Goal: Task Accomplishment & Management: Manage account settings

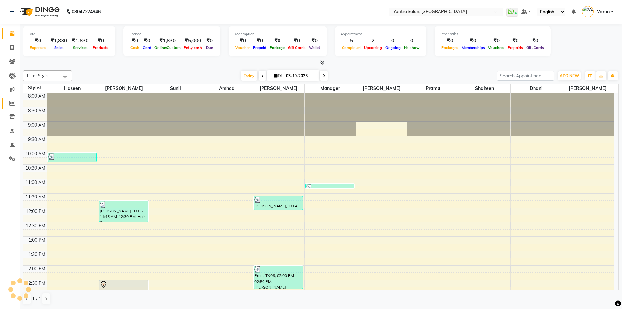
scroll to position [154, 0]
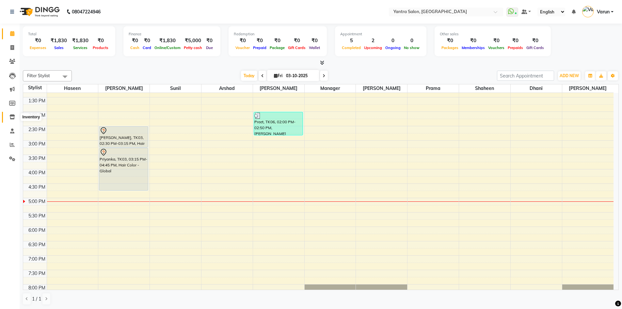
click at [12, 115] on icon at bounding box center [12, 116] width 6 height 5
select select
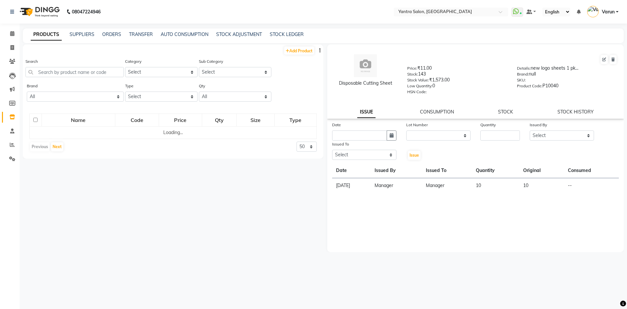
click at [73, 78] on div "Search" at bounding box center [74, 70] width 98 height 24
click at [74, 74] on input "text" at bounding box center [74, 72] width 98 height 10
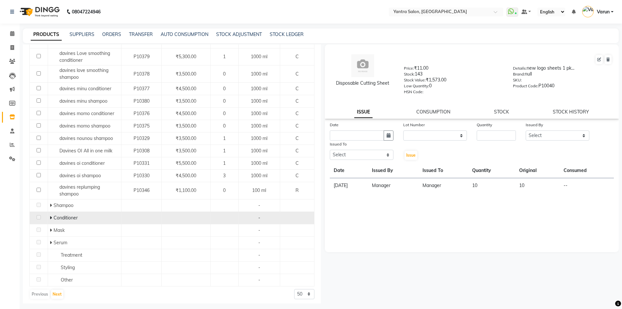
scroll to position [98, 0]
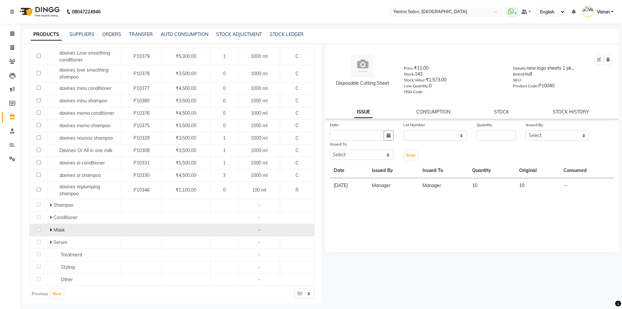
type input "davines"
click at [50, 231] on icon at bounding box center [51, 229] width 2 height 5
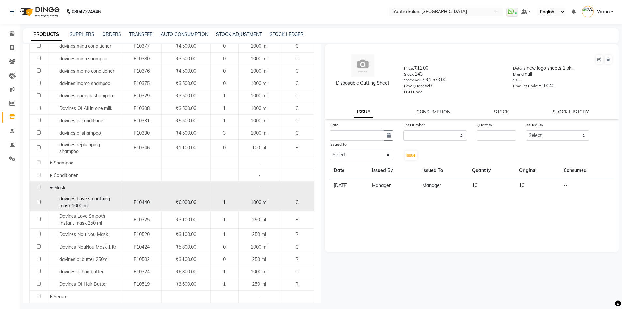
scroll to position [197, 0]
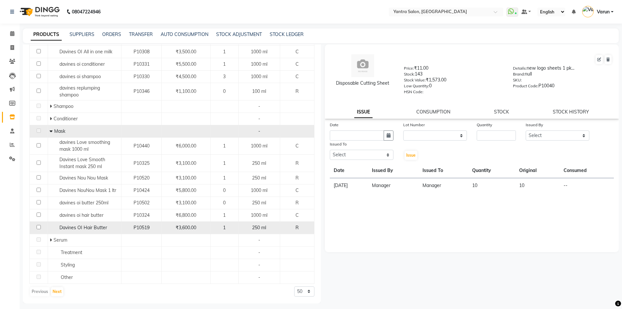
click at [81, 227] on span "Davines OI Hair Butter" at bounding box center [83, 227] width 48 height 6
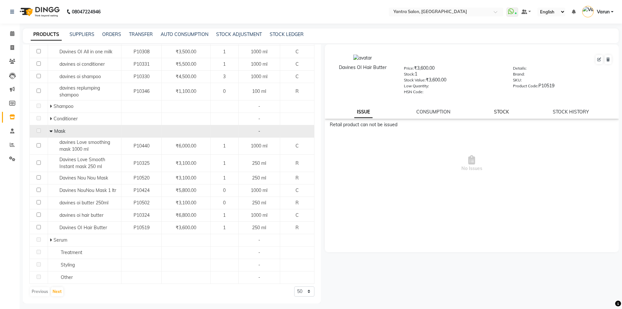
click at [504, 109] on link "STOCK" at bounding box center [501, 112] width 15 height 6
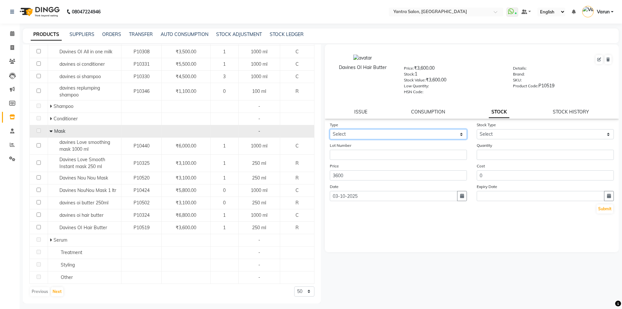
click at [428, 133] on select "Select In Out" at bounding box center [398, 134] width 137 height 10
select select "out"
click at [330, 129] on select "Select In Out" at bounding box center [398, 134] width 137 height 10
select select
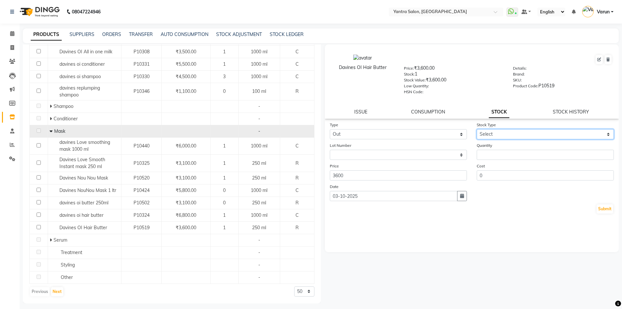
drag, startPoint x: 490, startPoint y: 134, endPoint x: 492, endPoint y: 138, distance: 4.9
click at [490, 134] on select "Select Internal Use Damaged Expired Adjustment Return Other" at bounding box center [545, 134] width 137 height 10
select select "internal use"
click at [477, 129] on select "Select Internal Use Damaged Expired Adjustment Return Other" at bounding box center [545, 134] width 137 height 10
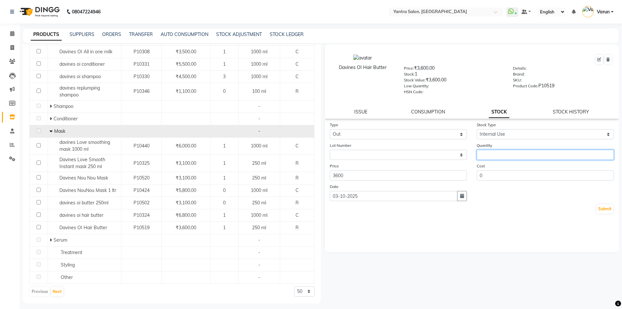
click at [493, 153] on input "number" at bounding box center [545, 155] width 137 height 10
type input "1"
click at [608, 208] on button "Submit" at bounding box center [605, 208] width 17 height 9
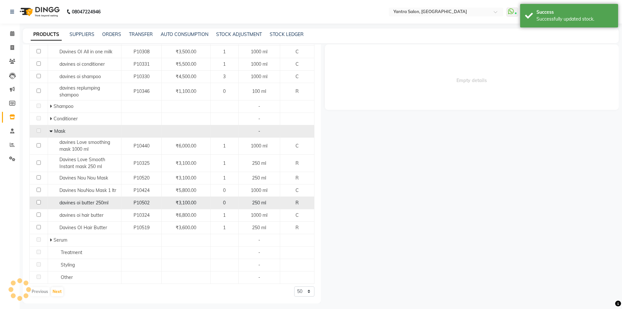
select select
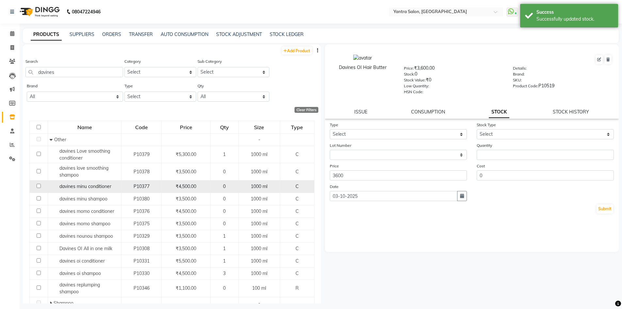
scroll to position [100, 0]
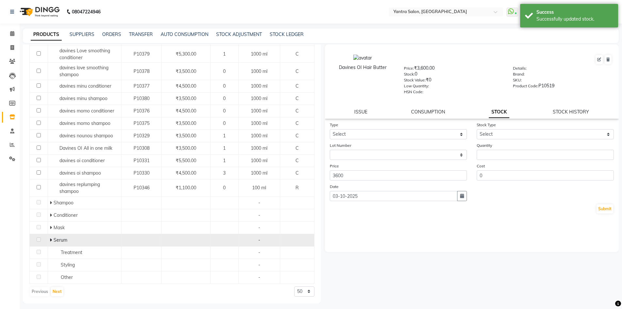
click at [50, 239] on icon at bounding box center [51, 239] width 2 height 5
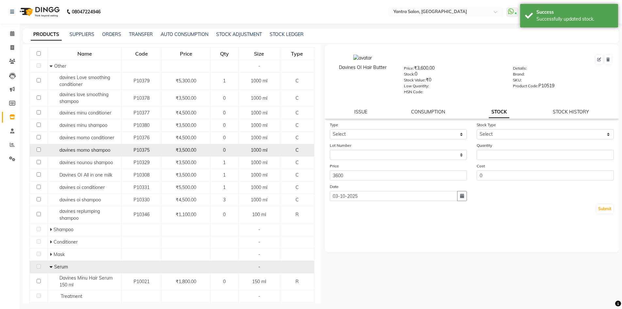
scroll to position [117, 0]
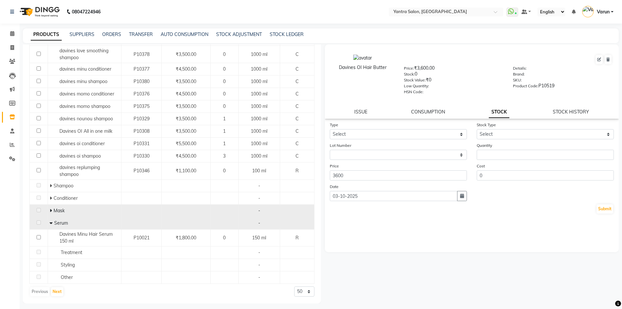
click at [50, 211] on icon at bounding box center [51, 210] width 2 height 5
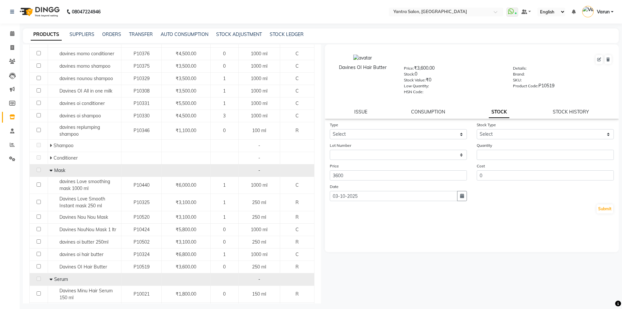
scroll to position [214, 0]
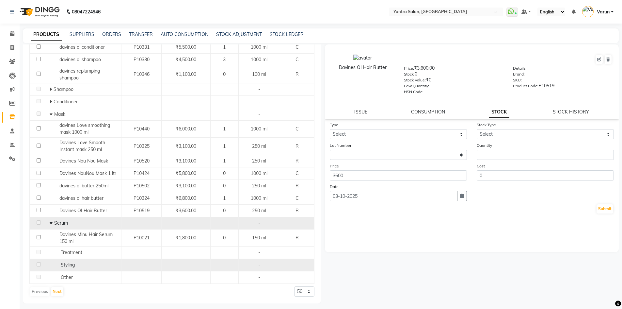
click at [61, 266] on span "Styling" at bounding box center [68, 265] width 14 height 6
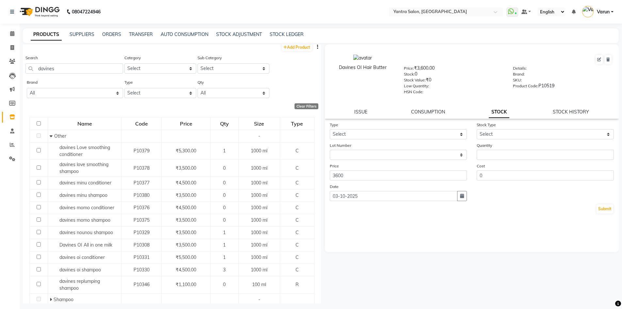
scroll to position [0, 0]
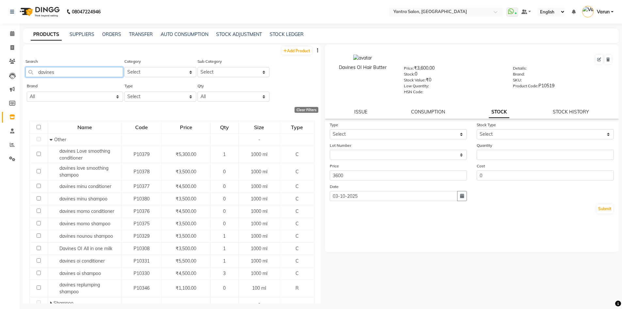
click at [66, 75] on input "davines" at bounding box center [74, 72] width 98 height 10
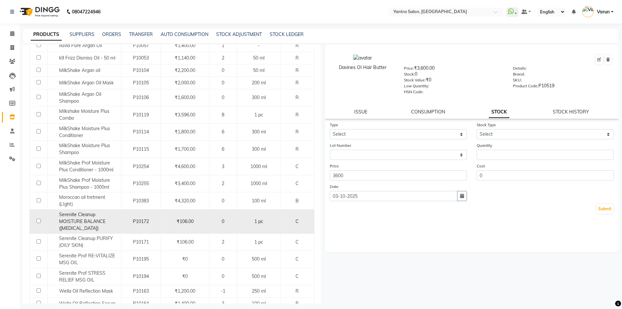
scroll to position [306, 0]
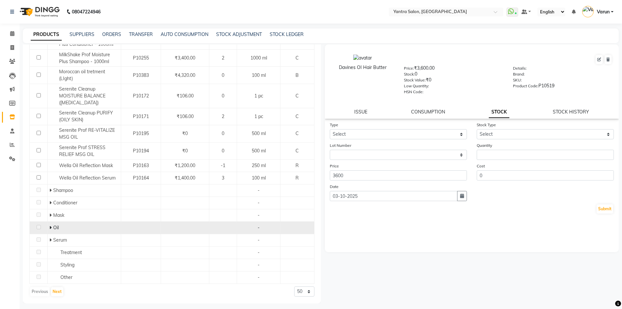
type input "oi"
click at [50, 229] on icon at bounding box center [50, 227] width 2 height 5
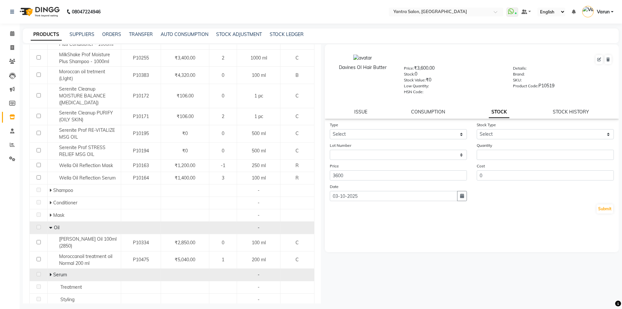
click at [50, 272] on icon at bounding box center [50, 274] width 2 height 5
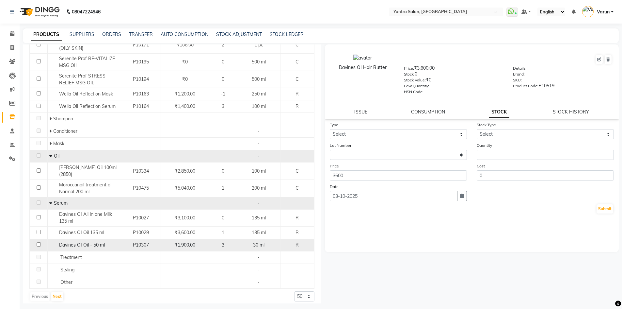
scroll to position [378, 0]
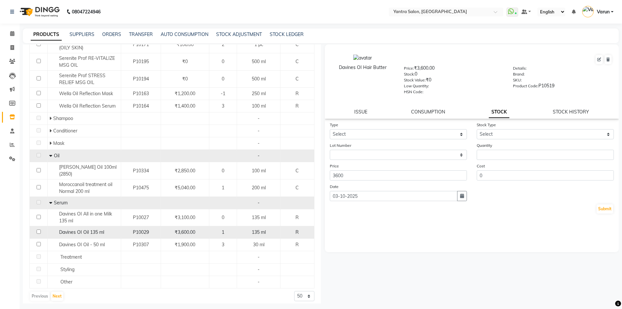
click at [108, 229] on div "Davines OI Oil 135 ml" at bounding box center [84, 232] width 70 height 7
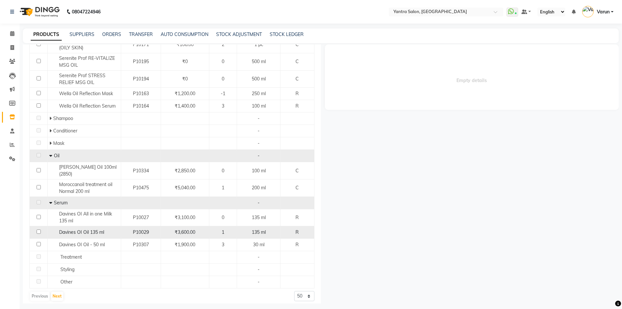
select select
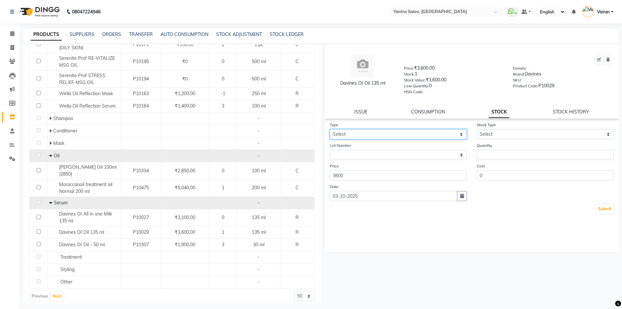
drag, startPoint x: 448, startPoint y: 132, endPoint x: 449, endPoint y: 138, distance: 5.9
click at [448, 132] on select "Select In Out" at bounding box center [398, 134] width 137 height 10
select select "out"
click at [330, 129] on select "Select In Out" at bounding box center [398, 134] width 137 height 10
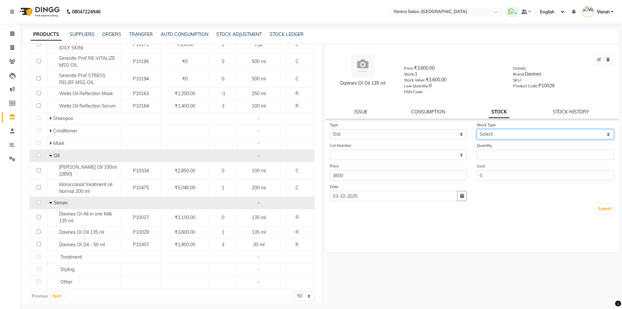
drag, startPoint x: 502, startPoint y: 130, endPoint x: 503, endPoint y: 134, distance: 4.3
click at [502, 130] on select "Select Internal Use Damaged Expired Adjustment Return Other" at bounding box center [545, 134] width 137 height 10
select select "internal use"
click at [477, 129] on select "Select Internal Use Damaged Expired Adjustment Return Other" at bounding box center [545, 134] width 137 height 10
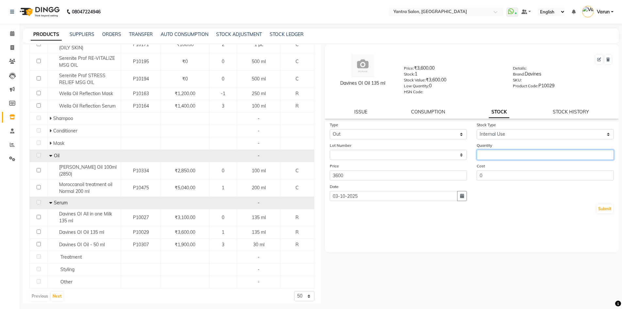
click at [503, 151] on input "number" at bounding box center [545, 155] width 137 height 10
type input "1"
click at [602, 208] on button "Submit" at bounding box center [605, 208] width 17 height 9
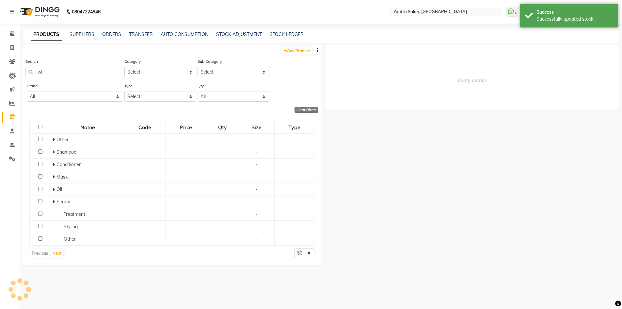
scroll to position [0, 0]
select select
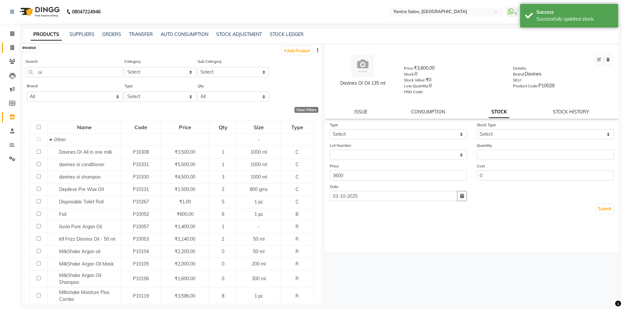
click at [9, 46] on span at bounding box center [12, 48] width 11 height 8
select select "service"
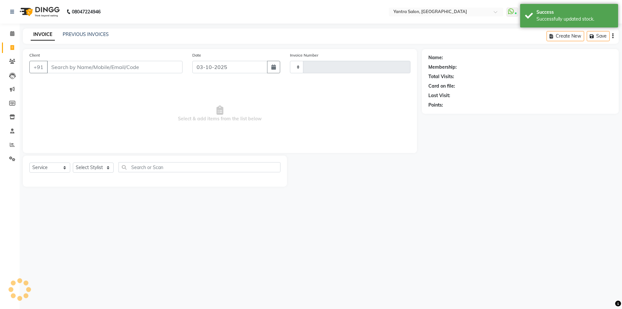
type input "2857"
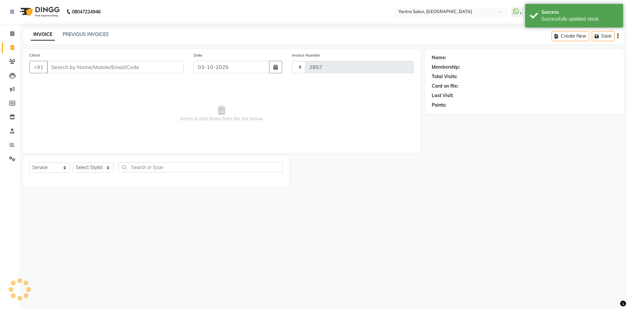
select select "6253"
click at [15, 33] on span at bounding box center [12, 34] width 11 height 8
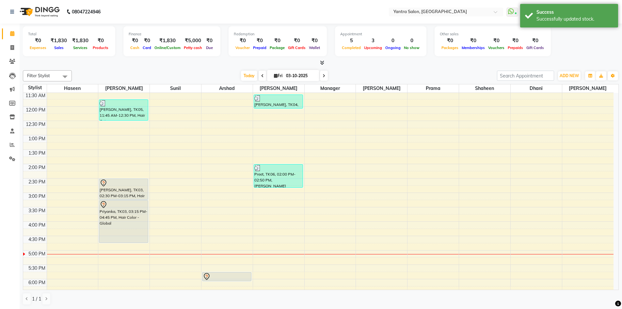
scroll to position [177, 0]
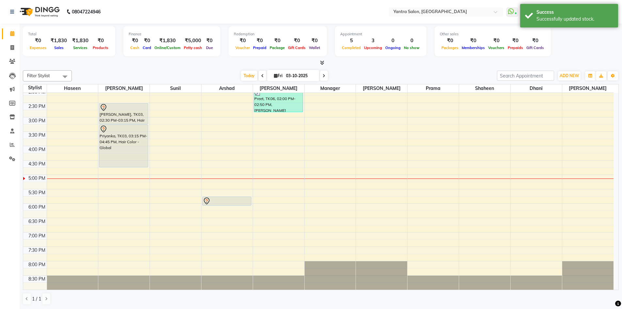
click at [14, 53] on li "Invoice" at bounding box center [10, 48] width 20 height 14
click at [14, 52] on link "Invoice" at bounding box center [10, 47] width 16 height 11
select select "service"
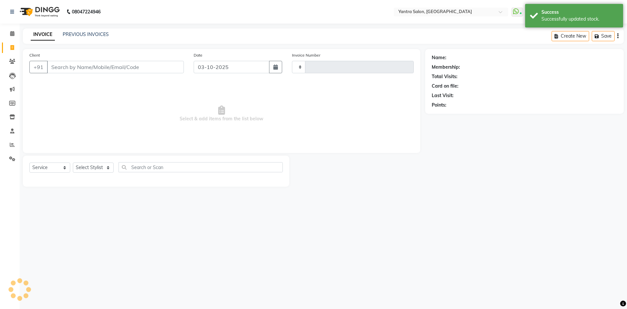
type input "2857"
select select "6253"
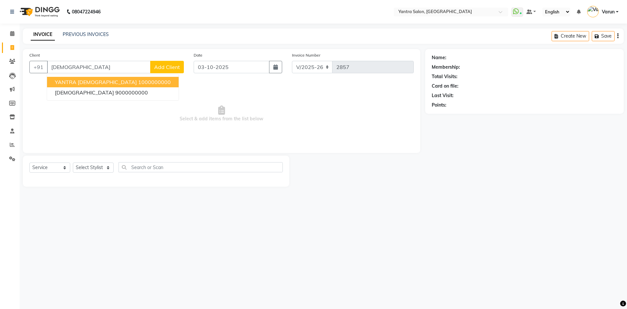
click at [86, 85] on span "YANTRA [DEMOGRAPHIC_DATA]" at bounding box center [96, 82] width 82 height 7
type input "1000000000"
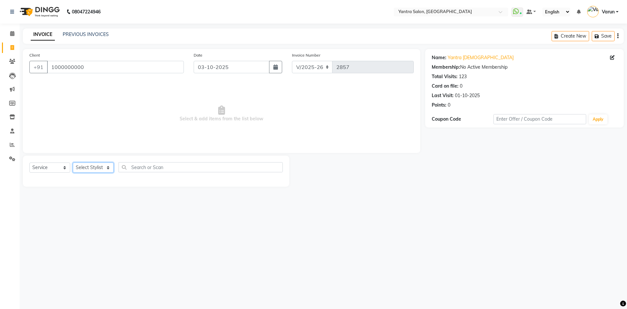
click at [85, 170] on select "Select Stylist admin [PERSON_NAME] Dhani Haseen [PERSON_NAME] Manager [PERSON_N…" at bounding box center [93, 167] width 41 height 10
select select "46998"
click at [73, 162] on select "Select Stylist admin [PERSON_NAME] Dhani Haseen [PERSON_NAME] Manager [PERSON_N…" at bounding box center [93, 167] width 41 height 10
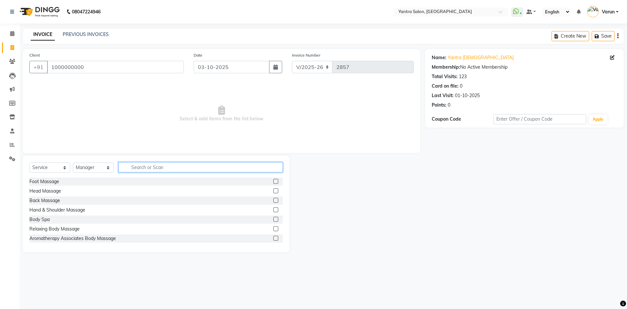
click at [154, 168] on input "text" at bounding box center [201, 167] width 164 height 10
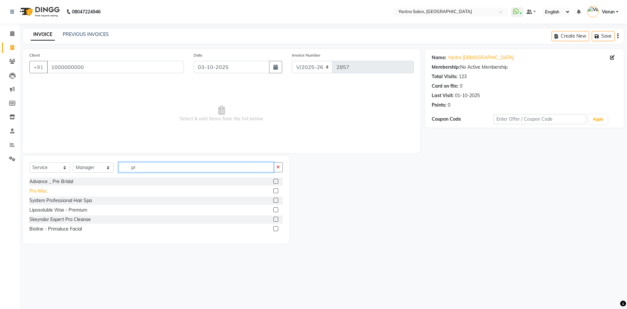
type input "pr"
click at [41, 191] on div "Pro Misc" at bounding box center [38, 190] width 18 height 7
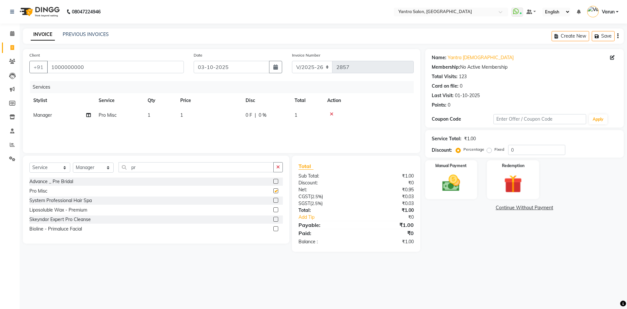
checkbox input "false"
click at [241, 108] on td "1" at bounding box center [208, 115] width 65 height 15
select select "46998"
click at [243, 113] on input "1" at bounding box center [239, 117] width 57 height 10
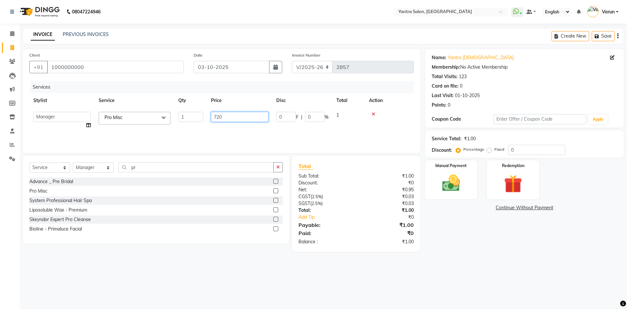
type input "7200"
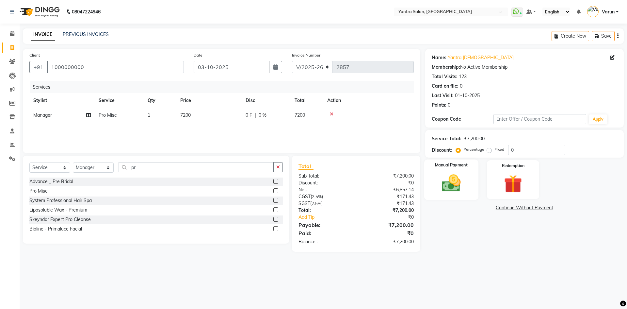
click at [446, 199] on div "Manual Payment" at bounding box center [451, 179] width 54 height 40
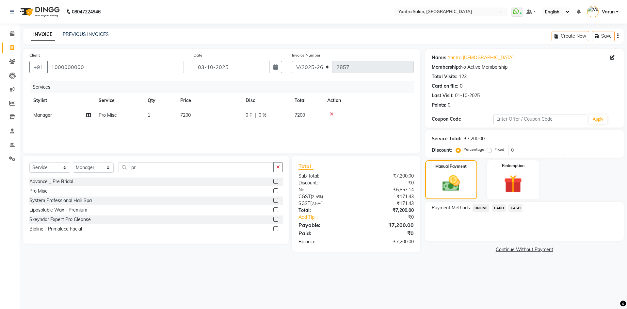
click at [482, 210] on span "ONLINE" at bounding box center [481, 208] width 17 height 8
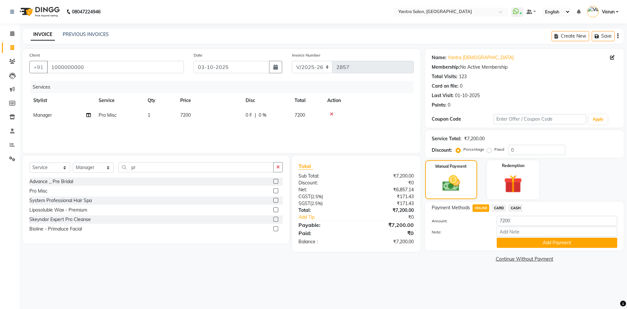
click at [501, 209] on span "CARD" at bounding box center [499, 208] width 14 height 8
click at [526, 240] on button "Add Payment" at bounding box center [557, 242] width 121 height 10
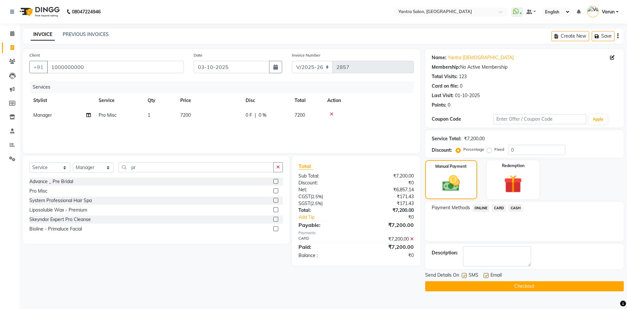
click at [470, 290] on button "Checkout" at bounding box center [524, 286] width 199 height 10
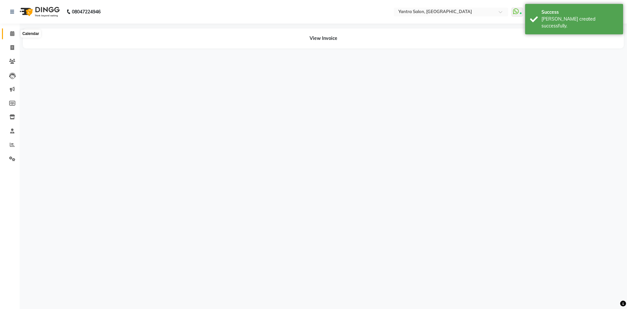
click at [11, 30] on span at bounding box center [12, 34] width 11 height 8
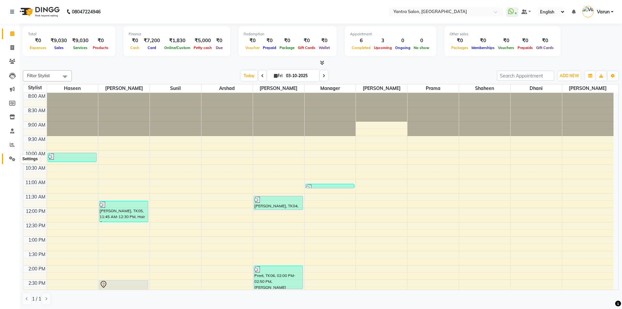
click at [9, 157] on icon at bounding box center [12, 158] width 6 height 5
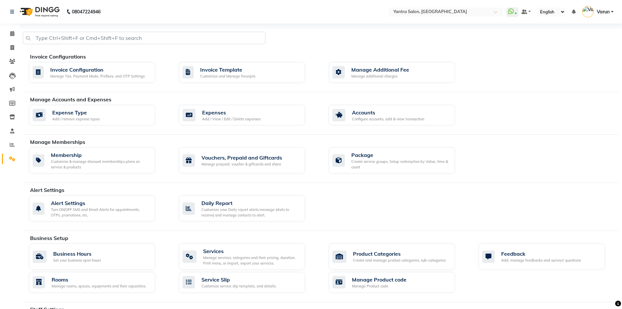
scroll to position [149, 0]
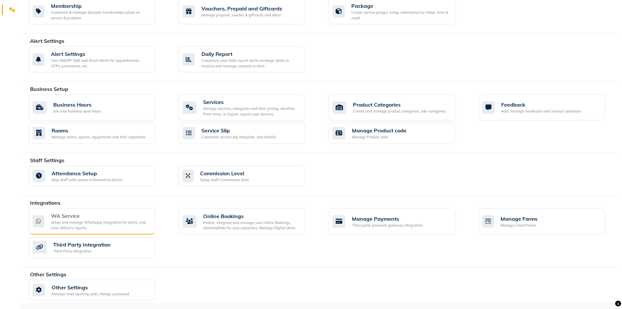
click at [94, 222] on div "Setup and manage Whatsapp Integration for alerts, and view delivery reports." at bounding box center [100, 224] width 99 height 11
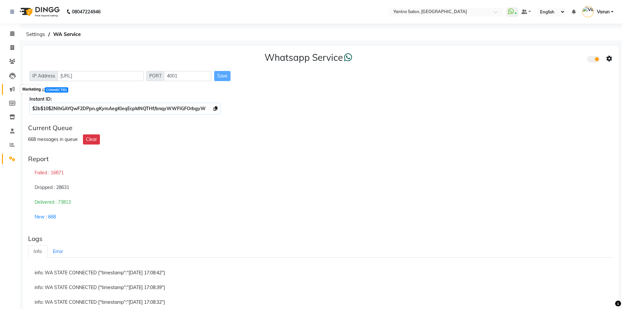
click at [10, 90] on icon at bounding box center [12, 89] width 5 height 5
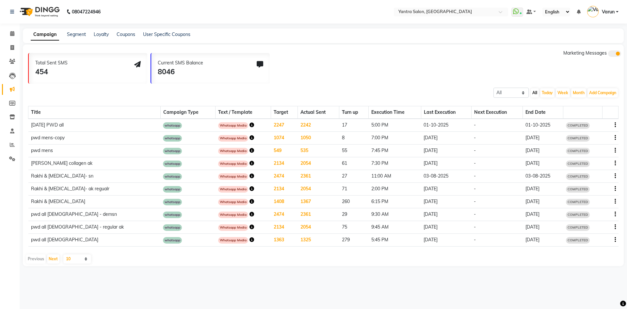
click at [250, 125] on icon "button" at bounding box center [252, 124] width 5 height 5
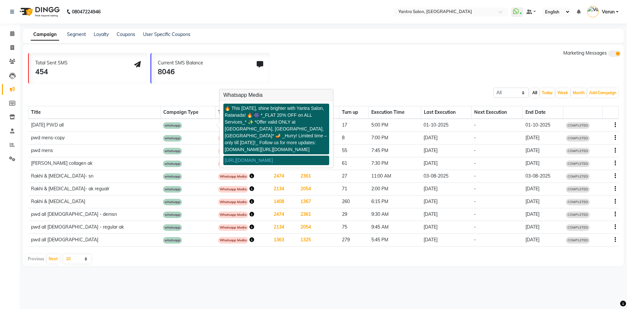
click at [358, 64] on div "Total Sent SMS 454 Current SMS Balance 8046 Marketing Messages" at bounding box center [326, 67] width 596 height 34
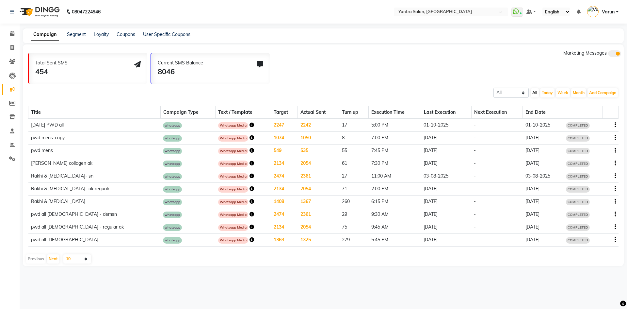
click at [438, 77] on div "Total Sent SMS 454 Current SMS Balance 8046 Marketing Messages" at bounding box center [326, 67] width 596 height 34
click at [250, 124] on icon "button" at bounding box center [252, 124] width 5 height 5
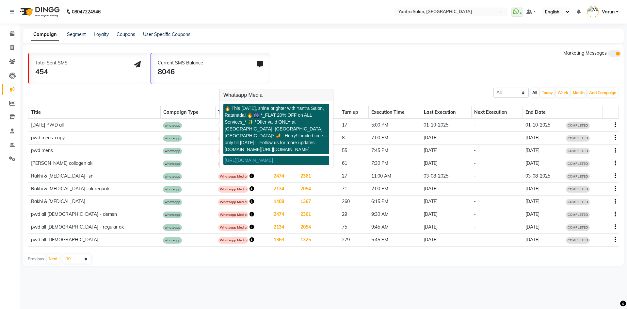
click at [349, 81] on div "Total Sent SMS 454 Current SMS Balance 8046 Marketing Messages" at bounding box center [326, 67] width 596 height 34
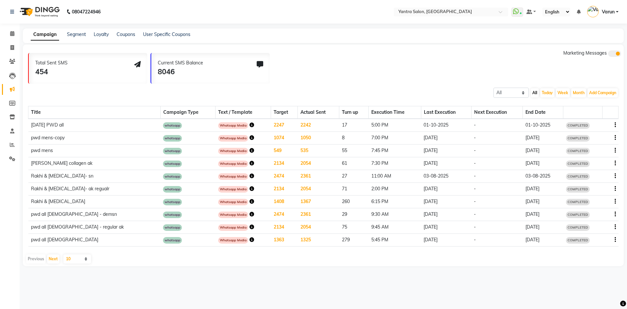
click at [349, 81] on div "Total Sent SMS 454 Current SMS Balance 8046 Marketing Messages" at bounding box center [326, 67] width 596 height 34
click at [11, 49] on icon at bounding box center [12, 47] width 4 height 5
select select "service"
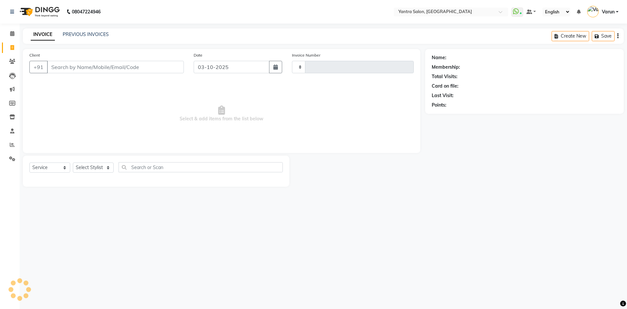
type input "2858"
select select "6253"
click at [60, 67] on input "Client" at bounding box center [115, 67] width 137 height 12
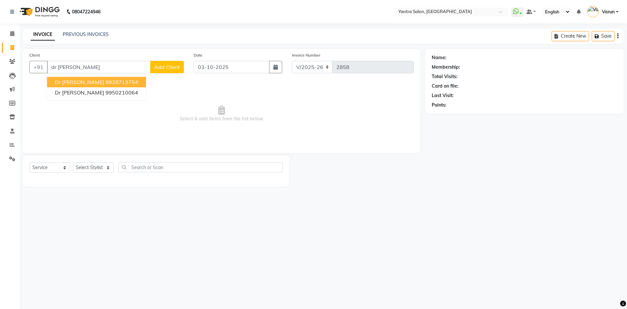
click at [105, 84] on ngb-highlight "9928713754" at bounding box center [121, 82] width 33 height 7
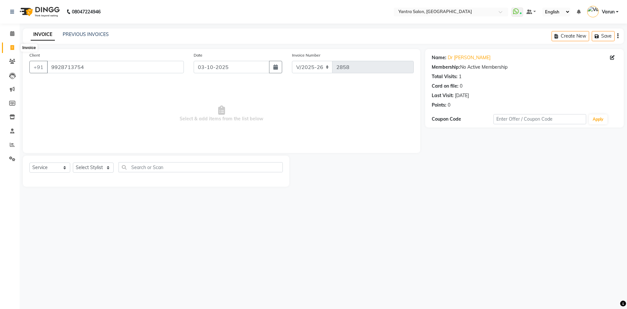
click at [11, 48] on icon at bounding box center [12, 47] width 4 height 5
click at [94, 71] on input "9928713754" at bounding box center [115, 67] width 137 height 12
type input "9"
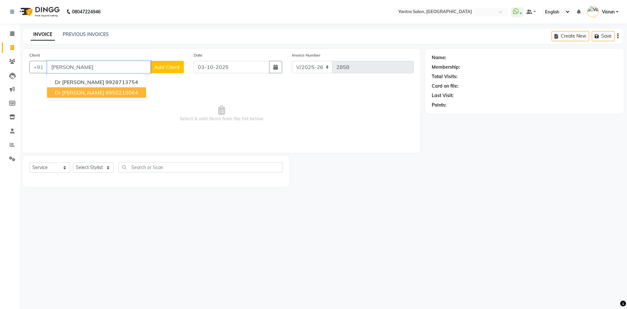
click at [88, 96] on button "Dr [PERSON_NAME] 9950210064" at bounding box center [96, 92] width 99 height 10
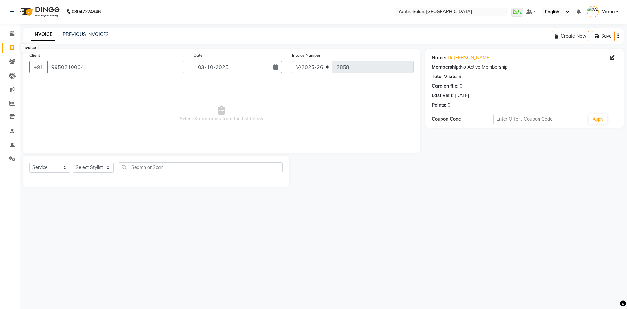
click at [12, 49] on icon at bounding box center [12, 47] width 4 height 5
click at [96, 70] on input "9950210064" at bounding box center [115, 67] width 137 height 12
type input "9"
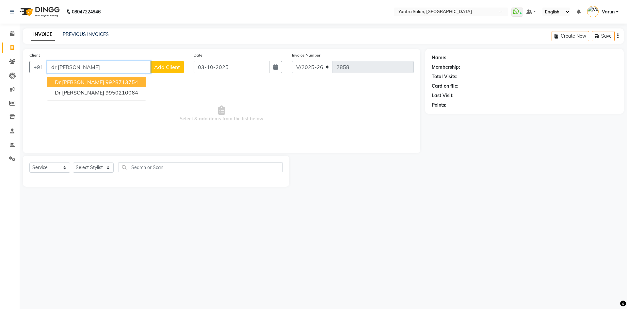
click at [116, 83] on button "Dr [PERSON_NAME] 9928713754" at bounding box center [96, 82] width 99 height 10
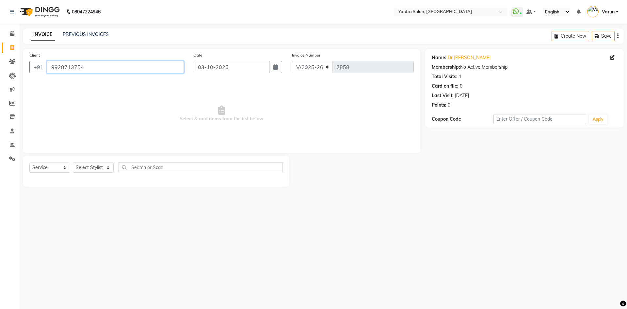
click at [98, 70] on input "9928713754" at bounding box center [115, 67] width 137 height 12
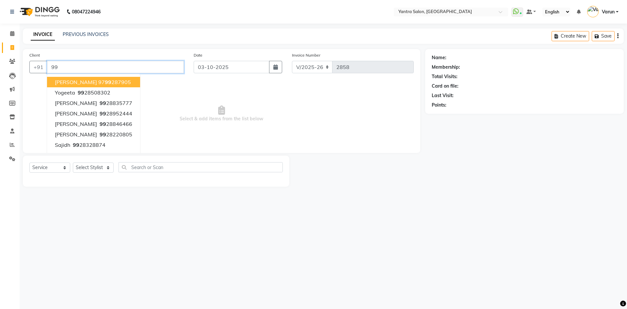
type input "9"
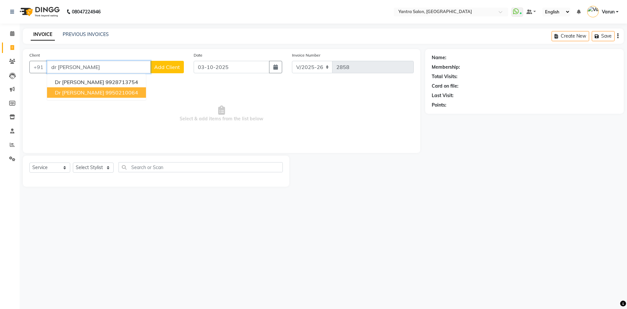
click at [116, 94] on button "Dr [PERSON_NAME] 9950210064" at bounding box center [96, 92] width 99 height 10
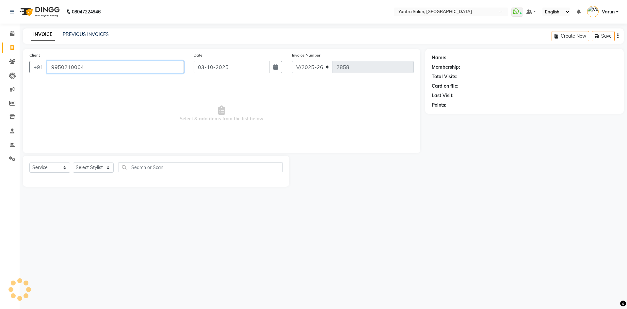
type input "9950210064"
click at [461, 79] on div "9" at bounding box center [460, 76] width 3 height 7
click at [101, 33] on link "PREVIOUS INVOICES" at bounding box center [86, 34] width 46 height 6
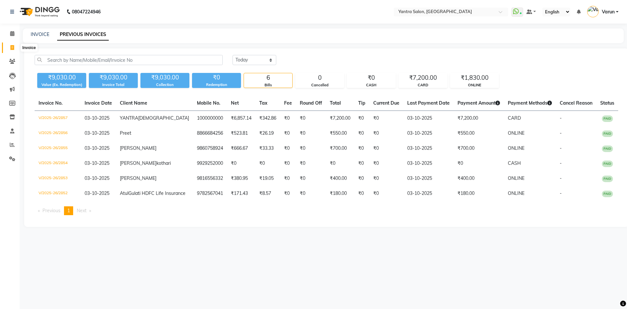
click at [13, 48] on icon at bounding box center [12, 47] width 4 height 5
select select "6253"
select select "service"
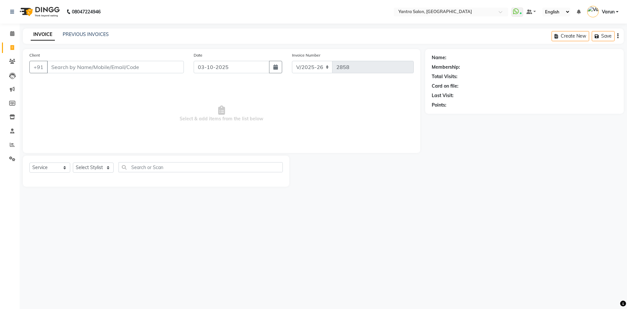
click at [47, 68] on input "Client" at bounding box center [115, 67] width 137 height 12
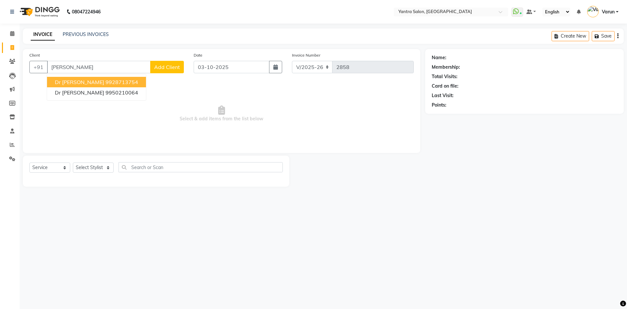
click at [69, 81] on span "Dr [PERSON_NAME]" at bounding box center [79, 82] width 49 height 7
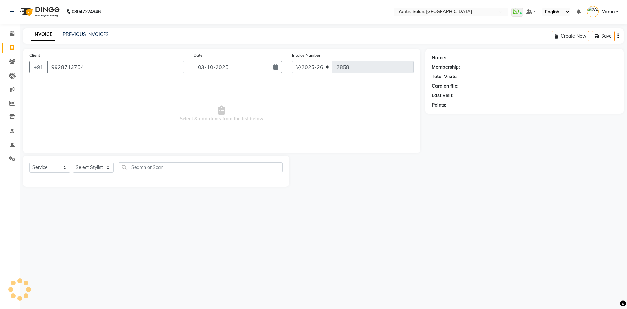
type input "9928713754"
click at [12, 33] on icon at bounding box center [12, 33] width 4 height 5
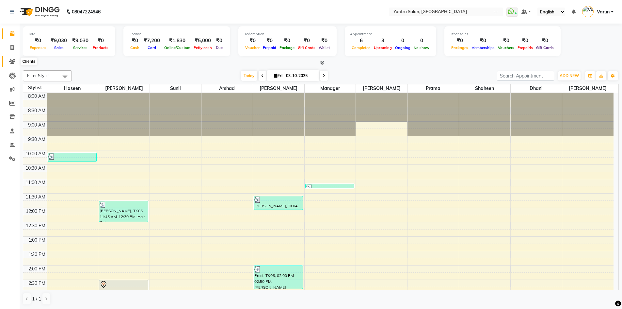
click at [12, 60] on icon at bounding box center [12, 61] width 6 height 5
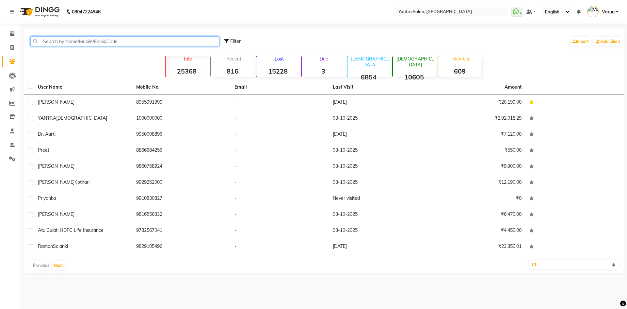
click at [58, 38] on input "text" at bounding box center [124, 41] width 189 height 10
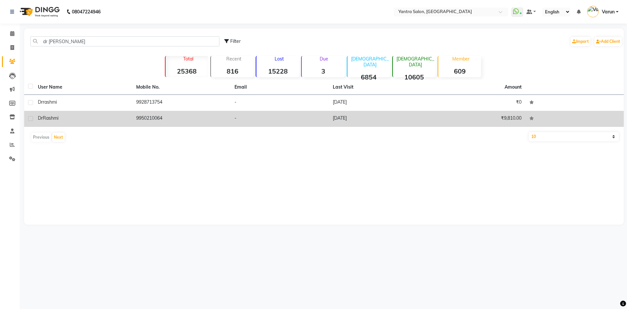
click at [261, 118] on td "-" at bounding box center [280, 119] width 98 height 16
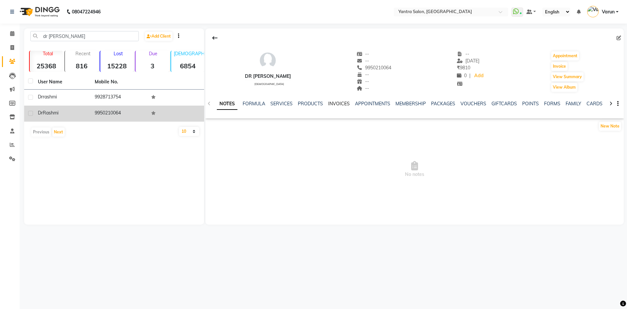
click at [338, 103] on link "INVOICES" at bounding box center [339, 104] width 22 height 6
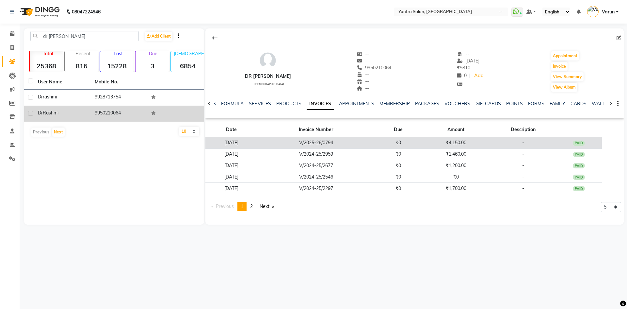
click at [336, 143] on td "V/2025-26/0794" at bounding box center [316, 142] width 118 height 11
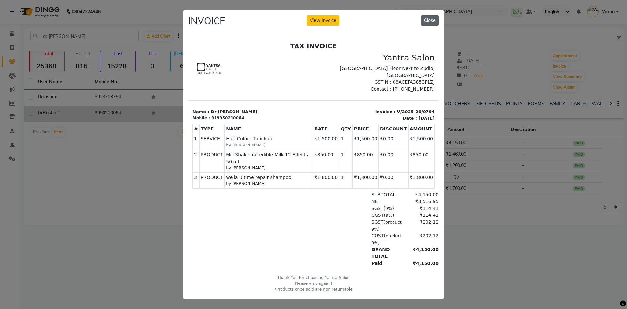
click at [425, 19] on button "Close" at bounding box center [430, 20] width 18 height 10
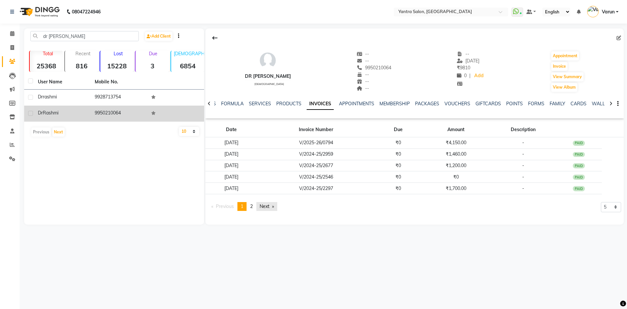
click at [264, 205] on link "Next page" at bounding box center [266, 206] width 21 height 9
click at [63, 118] on td "Dr [PERSON_NAME]" at bounding box center [62, 113] width 57 height 16
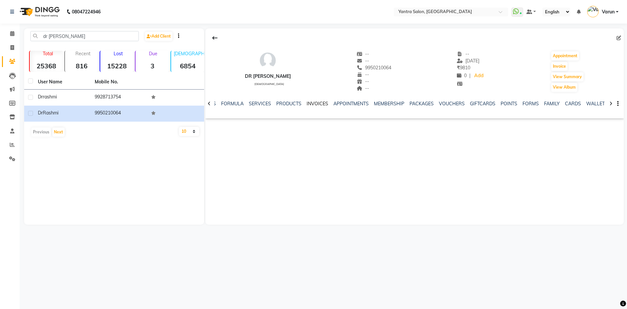
click at [317, 103] on link "INVOICES" at bounding box center [318, 104] width 22 height 6
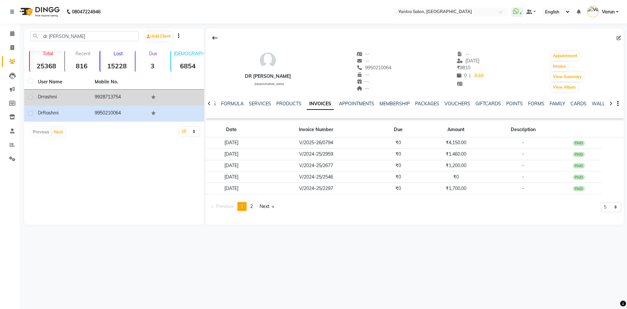
click at [118, 94] on td "9928713754" at bounding box center [119, 97] width 57 height 16
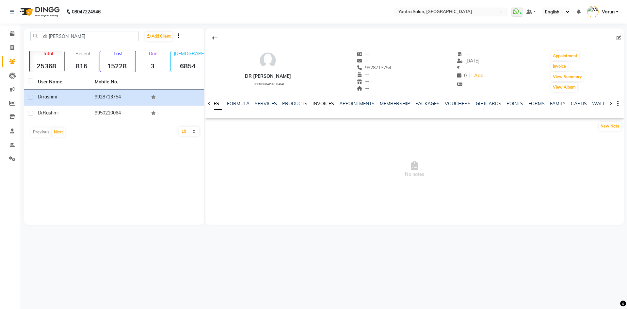
click at [316, 104] on link "INVOICES" at bounding box center [324, 104] width 22 height 6
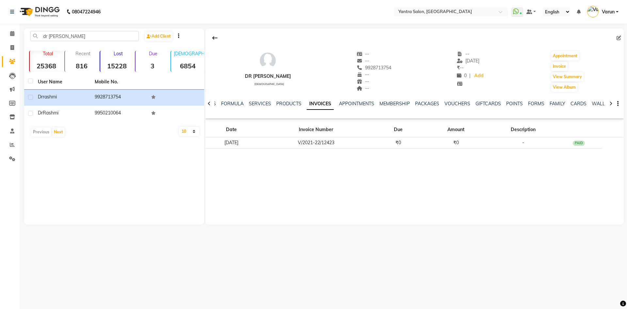
drag, startPoint x: 10, startPoint y: 47, endPoint x: 1, endPoint y: 70, distance: 24.9
click at [0, 70] on app-home "08047224946 Select Location × Yantra Salon, [GEOGRAPHIC_DATA] WhatsApp Status ✕…" at bounding box center [313, 117] width 627 height 234
click at [11, 60] on icon at bounding box center [12, 61] width 6 height 5
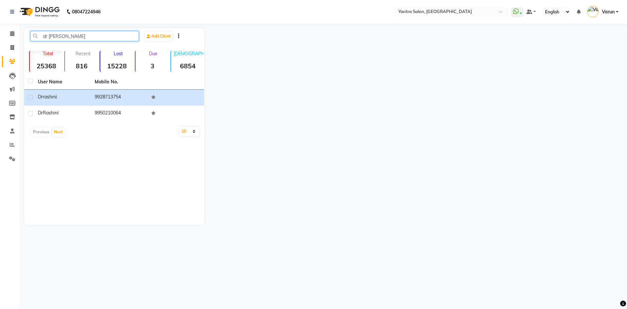
click at [55, 36] on input "dr [PERSON_NAME]" at bounding box center [84, 36] width 108 height 10
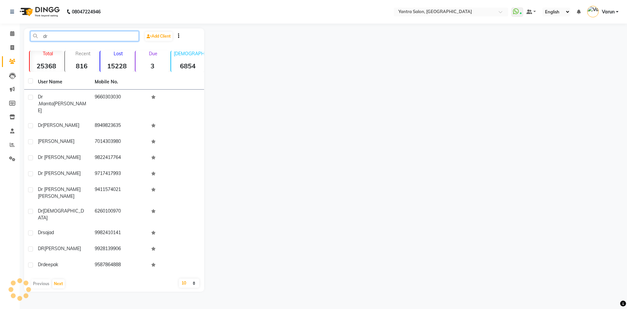
type input "d"
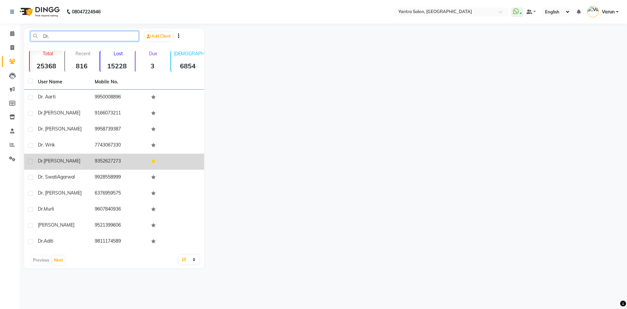
type input "Dr."
click at [72, 159] on span "[PERSON_NAME]" at bounding box center [62, 161] width 37 height 6
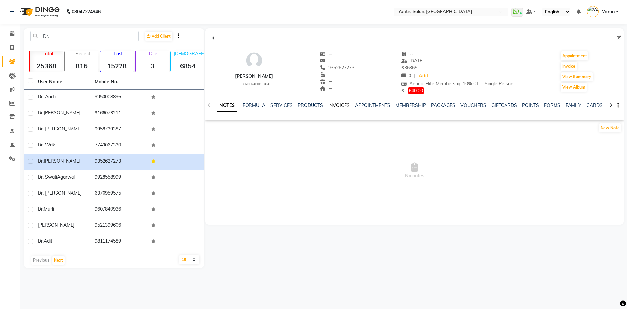
click at [341, 104] on link "INVOICES" at bounding box center [339, 105] width 22 height 6
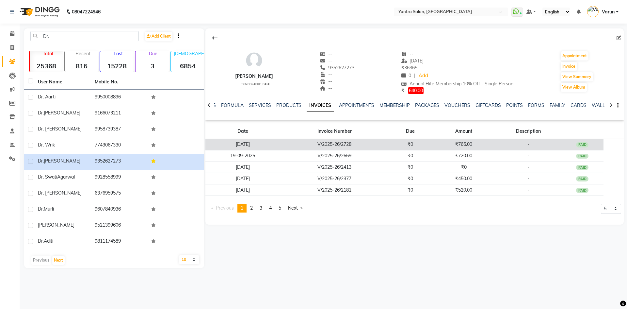
click at [355, 143] on td "V/2025-26/2728" at bounding box center [334, 143] width 109 height 11
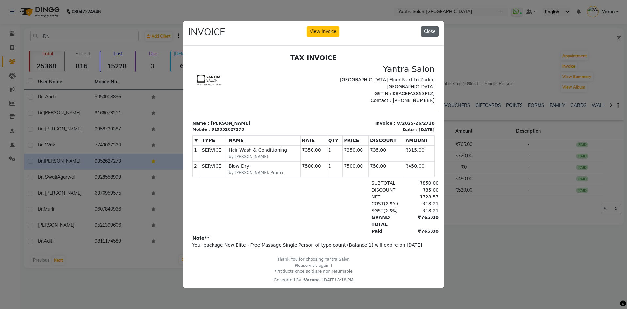
click at [430, 28] on button "Close" at bounding box center [430, 31] width 18 height 10
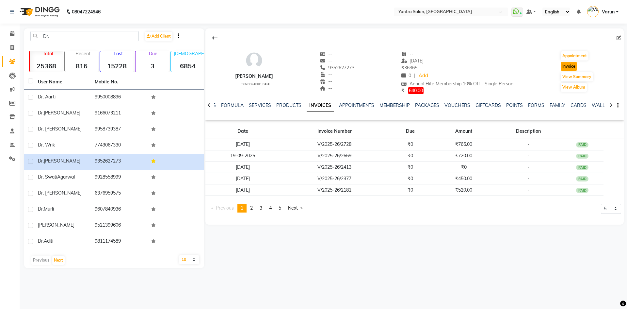
click at [574, 64] on button "Invoice" at bounding box center [569, 66] width 16 height 9
select select "service"
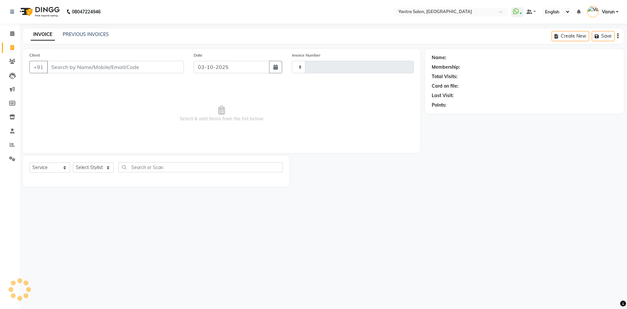
type input "2858"
select select "6253"
type input "9352627273"
select select "1: Object"
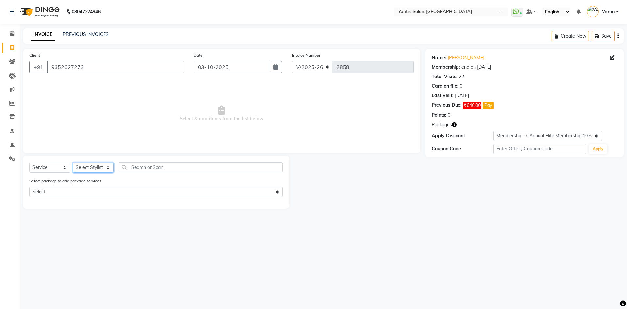
click at [84, 169] on select "Select Stylist admin [PERSON_NAME] Dhani Haseen [PERSON_NAME] Manager [PERSON_N…" at bounding box center [93, 167] width 41 height 10
select select "90728"
click at [73, 162] on select "Select Stylist admin [PERSON_NAME] Dhani Haseen [PERSON_NAME] Manager [PERSON_N…" at bounding box center [93, 167] width 41 height 10
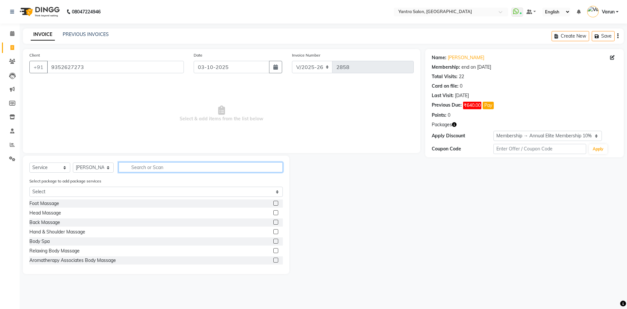
click at [135, 167] on input "text" at bounding box center [201, 167] width 164 height 10
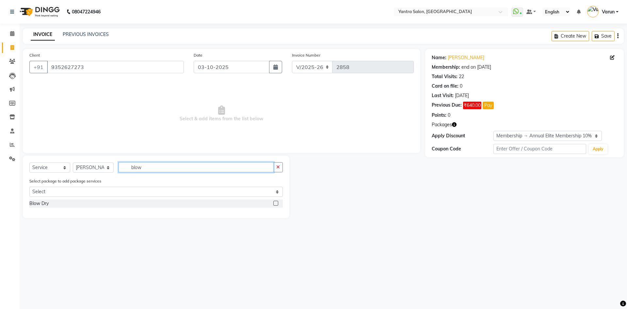
type input "blow"
click at [276, 203] on label at bounding box center [275, 203] width 5 height 5
click at [276, 203] on input "checkbox" at bounding box center [275, 203] width 4 height 4
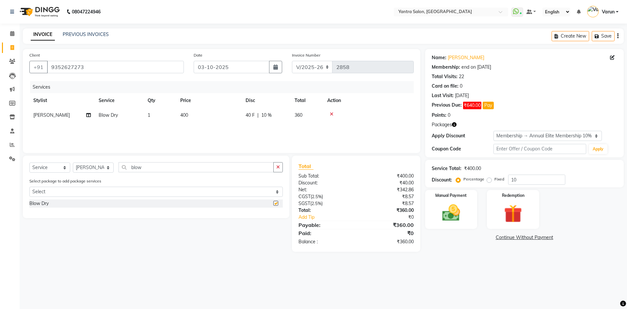
checkbox input "false"
click at [188, 113] on span "400" at bounding box center [184, 115] width 8 height 6
select select "90728"
click at [216, 116] on input "400" at bounding box center [239, 117] width 57 height 10
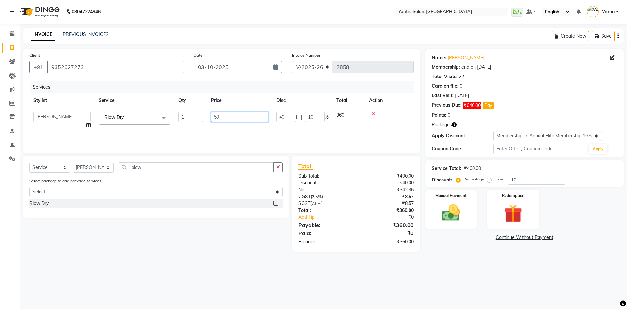
type input "500"
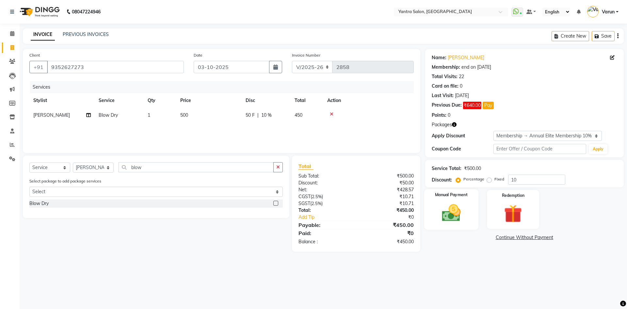
click at [448, 216] on img at bounding box center [451, 213] width 30 height 22
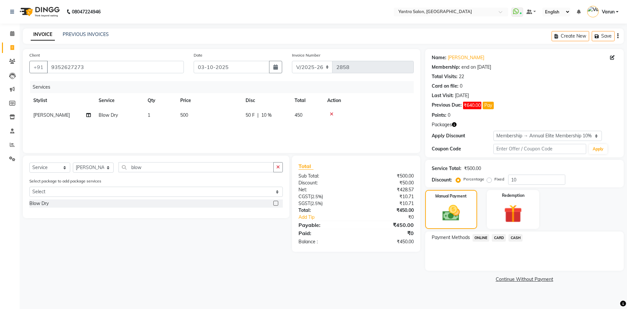
click at [481, 238] on span "ONLINE" at bounding box center [481, 238] width 17 height 8
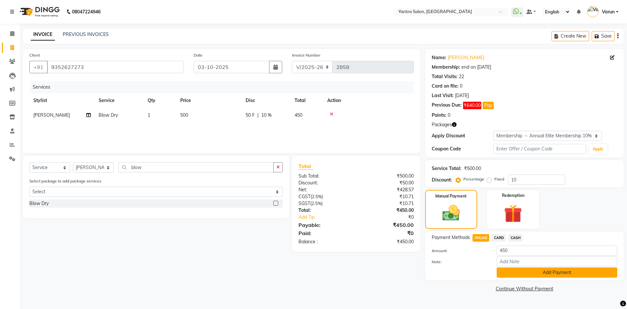
click at [542, 273] on button "Add Payment" at bounding box center [557, 272] width 121 height 10
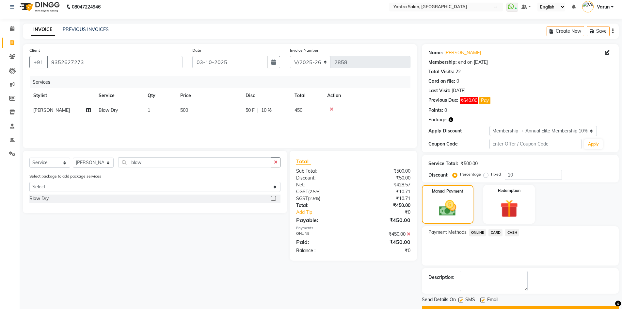
scroll to position [22, 0]
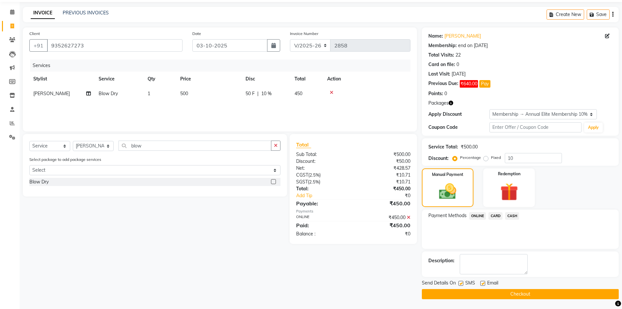
click at [520, 295] on button "Checkout" at bounding box center [520, 294] width 197 height 10
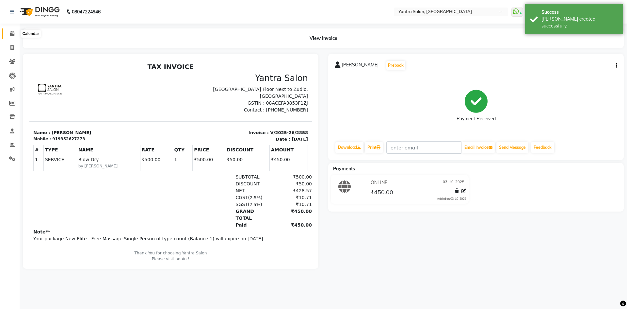
click at [11, 35] on icon at bounding box center [12, 33] width 4 height 5
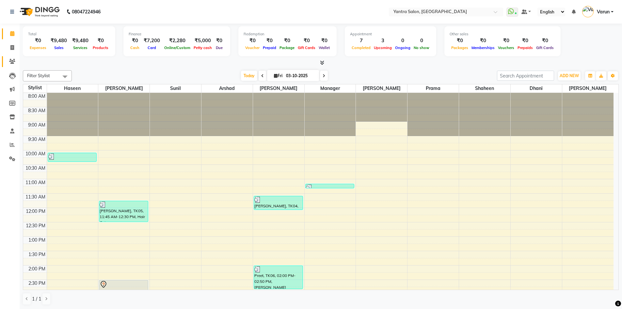
drag, startPoint x: 7, startPoint y: 66, endPoint x: 17, endPoint y: 65, distance: 9.5
click at [7, 66] on link "Clients" at bounding box center [10, 61] width 16 height 11
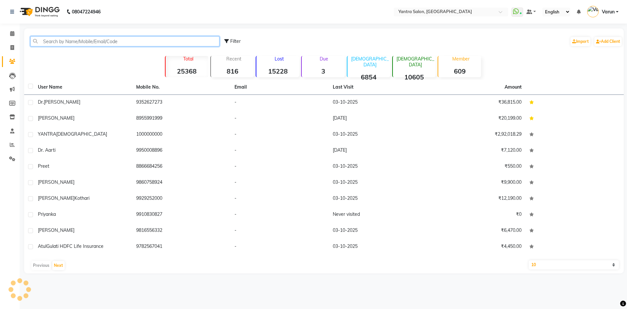
click at [108, 45] on input "text" at bounding box center [124, 41] width 189 height 10
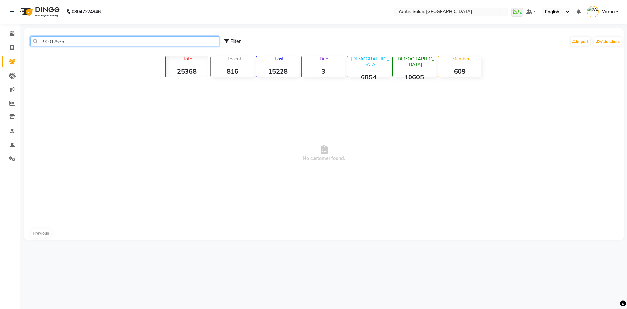
type input "90017535"
click at [7, 34] on span at bounding box center [12, 34] width 11 height 8
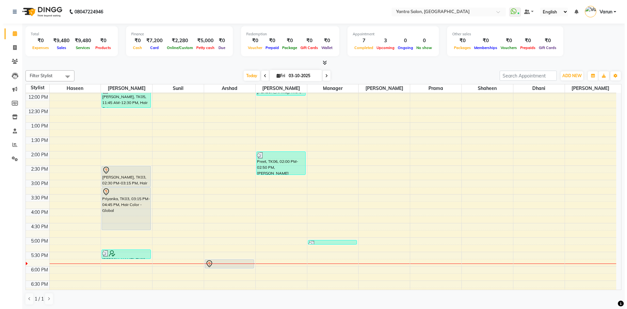
scroll to position [177, 0]
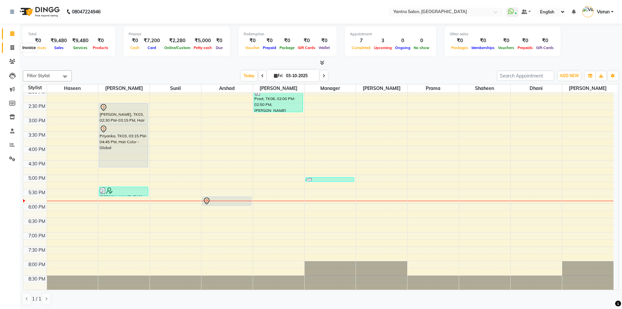
click at [12, 49] on icon at bounding box center [12, 47] width 4 height 5
select select "service"
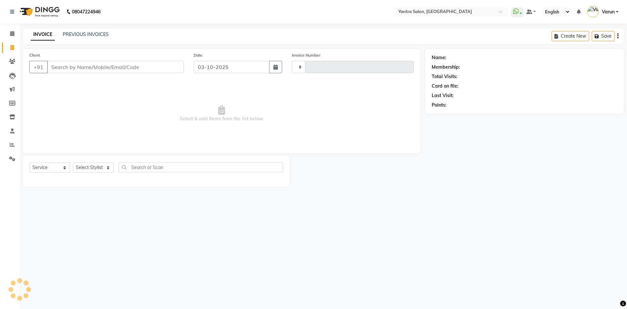
type input "2859"
select select "6253"
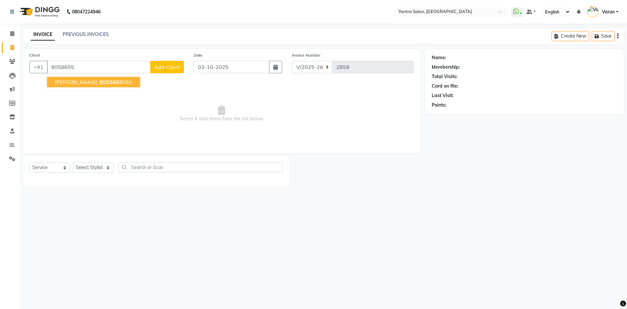
click at [113, 85] on ngb-highlight "8058655 051" at bounding box center [115, 82] width 34 height 7
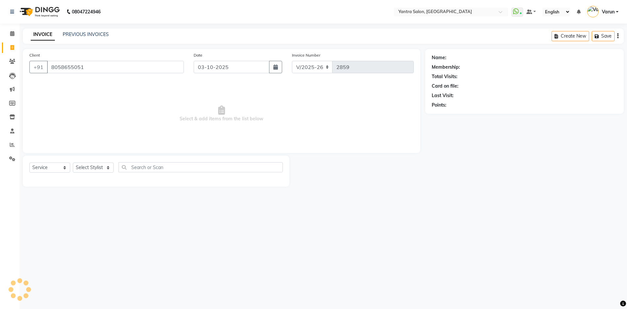
type input "8058655051"
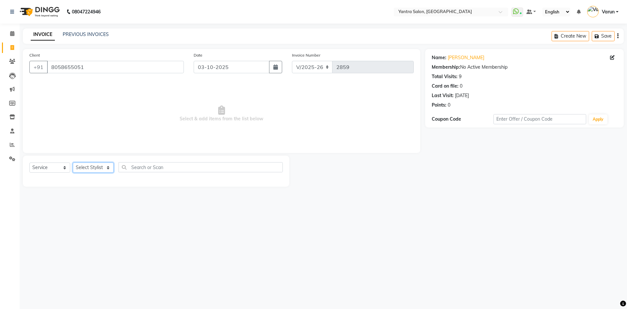
click at [94, 170] on select "Select Stylist admin [PERSON_NAME] Dhani Haseen [PERSON_NAME] Manager [PERSON_N…" at bounding box center [93, 167] width 41 height 10
select select "90729"
click at [73, 162] on select "Select Stylist admin [PERSON_NAME] Dhani Haseen [PERSON_NAME] Manager [PERSON_N…" at bounding box center [93, 167] width 41 height 10
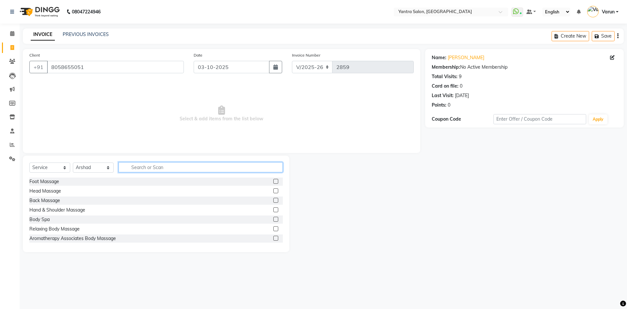
click at [149, 171] on input "text" at bounding box center [201, 167] width 164 height 10
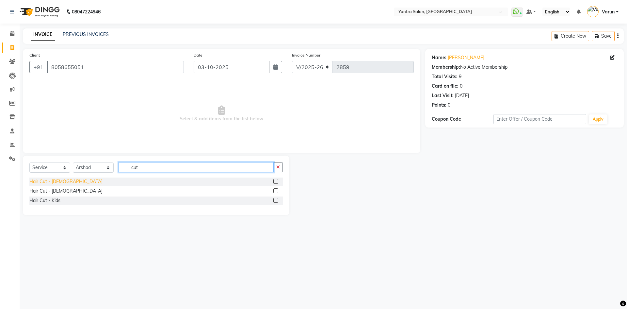
type input "cut"
click at [55, 184] on div "Hair Cut - [DEMOGRAPHIC_DATA]" at bounding box center [65, 181] width 73 height 7
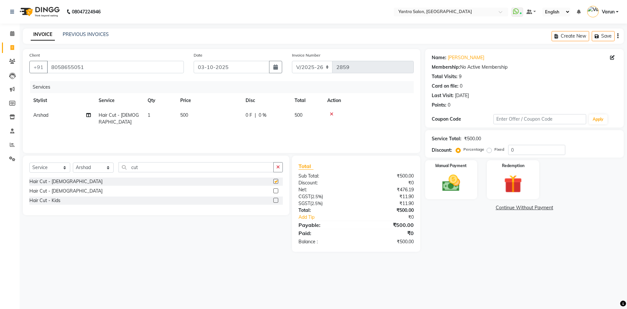
checkbox input "false"
click at [101, 170] on select "Select Stylist admin [PERSON_NAME] Dhani Haseen [PERSON_NAME] Manager [PERSON_N…" at bounding box center [93, 167] width 41 height 10
select select "79572"
click at [73, 162] on select "Select Stylist admin [PERSON_NAME] Dhani Haseen [PERSON_NAME] Manager [PERSON_N…" at bounding box center [93, 167] width 41 height 10
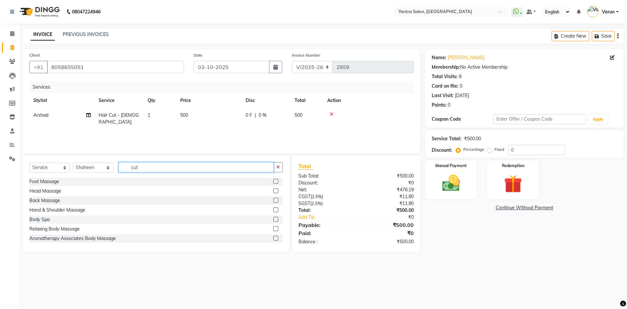
click at [138, 163] on input "cut" at bounding box center [196, 167] width 155 height 10
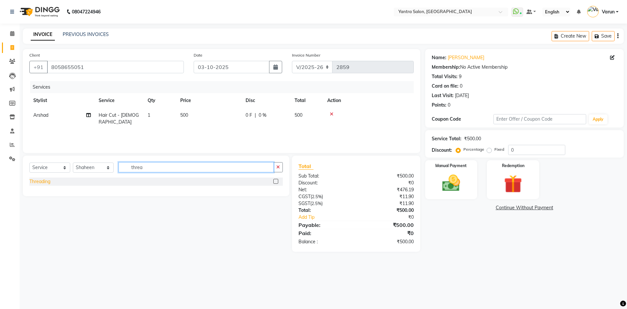
type input "threa"
click at [50, 181] on div "Threading" at bounding box center [39, 181] width 21 height 7
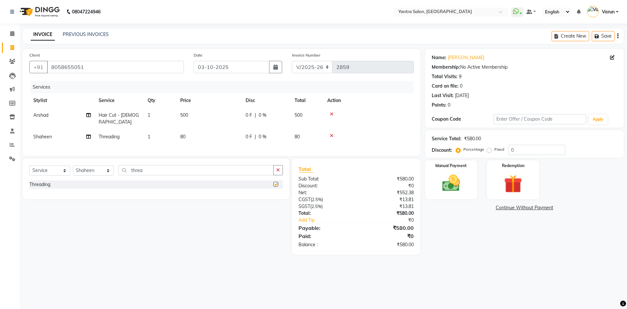
checkbox input "false"
click at [216, 130] on td "80" at bounding box center [208, 136] width 65 height 15
select select "79572"
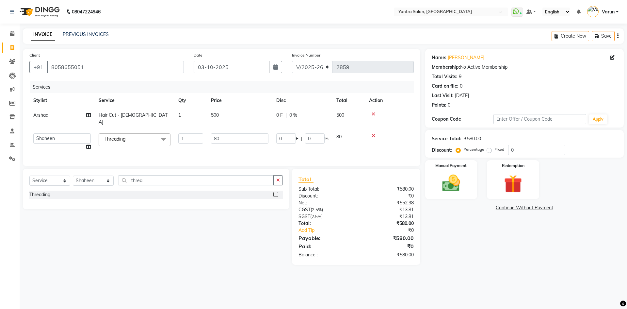
click at [216, 133] on input "80" at bounding box center [239, 138] width 57 height 10
type input "280"
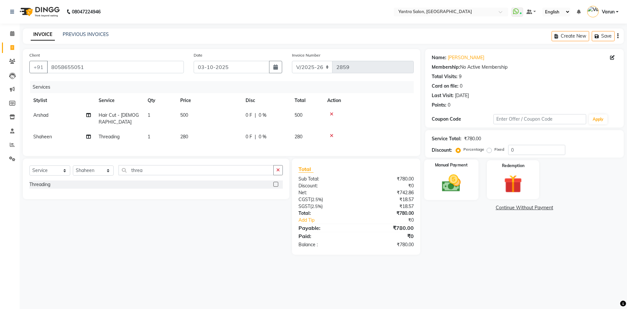
click at [470, 181] on div "Manual Payment" at bounding box center [451, 179] width 54 height 40
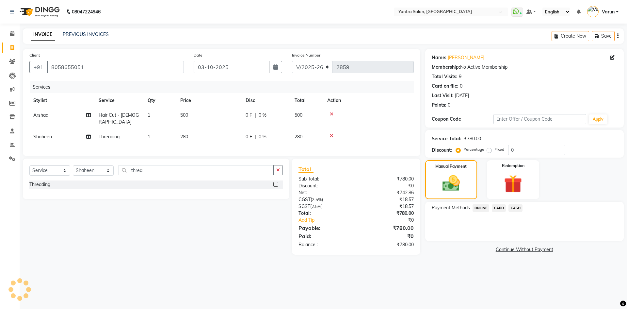
click at [485, 207] on span "ONLINE" at bounding box center [481, 208] width 17 height 8
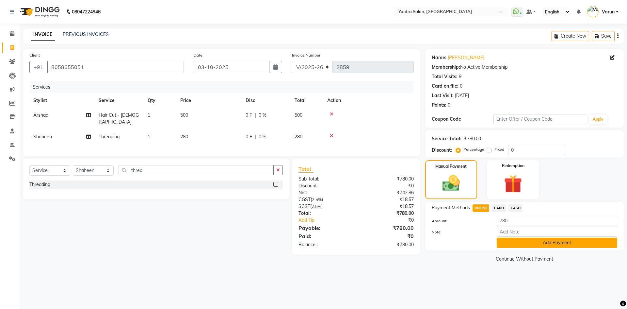
click at [516, 242] on button "Add Payment" at bounding box center [557, 242] width 121 height 10
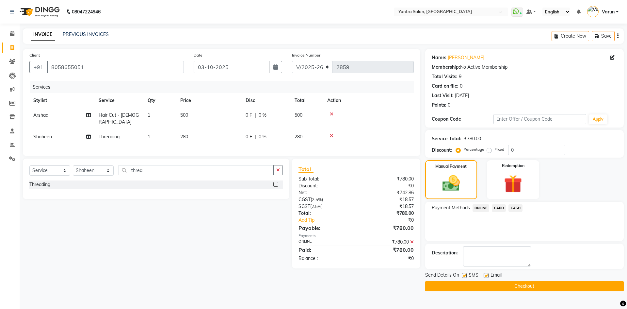
click at [530, 285] on button "Checkout" at bounding box center [524, 286] width 199 height 10
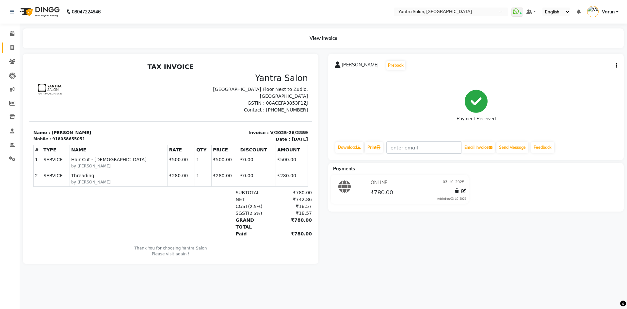
drag, startPoint x: 11, startPoint y: 40, endPoint x: 11, endPoint y: 44, distance: 4.6
click at [11, 40] on li "Calendar" at bounding box center [10, 34] width 20 height 14
click at [12, 44] on span at bounding box center [12, 48] width 11 height 8
select select "service"
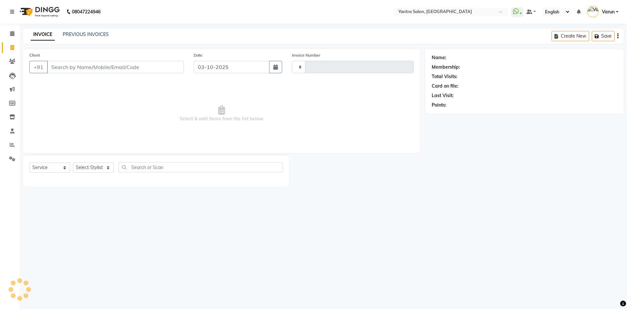
type input "2860"
select select "6253"
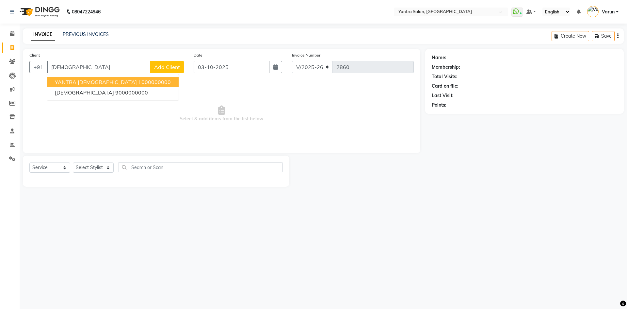
click at [138, 83] on ngb-highlight "1000000000" at bounding box center [154, 82] width 33 height 7
type input "1000000000"
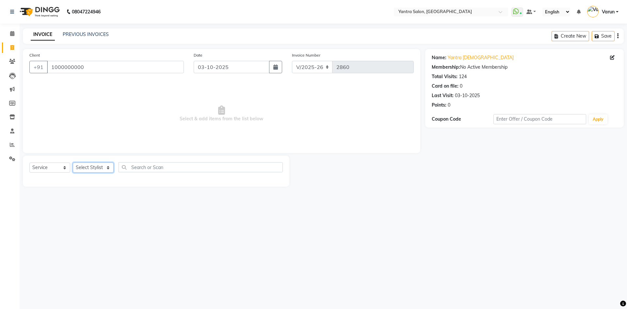
click at [100, 168] on select "Select Stylist admin [PERSON_NAME] Dhani Haseen [PERSON_NAME] Manager [PERSON_N…" at bounding box center [93, 167] width 41 height 10
select select "46998"
click at [73, 162] on select "Select Stylist admin [PERSON_NAME] Dhani Haseen [PERSON_NAME] Manager [PERSON_N…" at bounding box center [93, 167] width 41 height 10
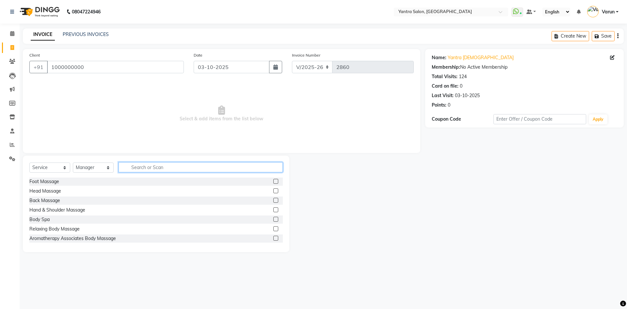
click at [188, 169] on input "text" at bounding box center [201, 167] width 164 height 10
type input "hydra"
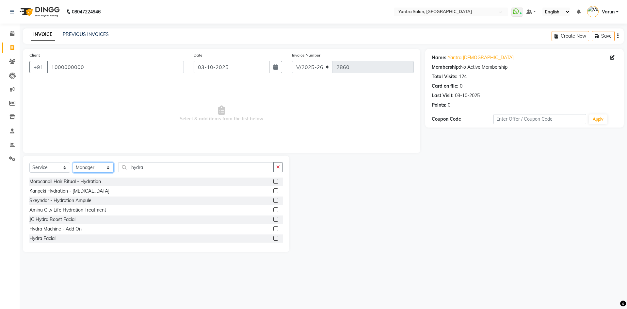
click at [95, 171] on select "Select Stylist admin [PERSON_NAME] Dhani Haseen [PERSON_NAME] Manager [PERSON_N…" at bounding box center [93, 167] width 41 height 10
select select "73201"
click at [73, 162] on select "Select Stylist admin [PERSON_NAME] Dhani Haseen [PERSON_NAME] Manager [PERSON_N…" at bounding box center [93, 167] width 41 height 10
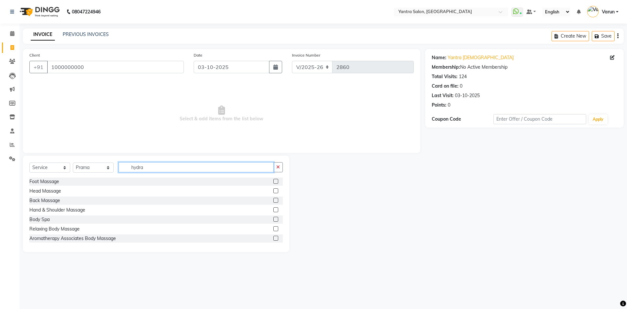
click at [128, 168] on input "hydra" at bounding box center [196, 167] width 155 height 10
click at [151, 168] on input "hydra" at bounding box center [196, 167] width 155 height 10
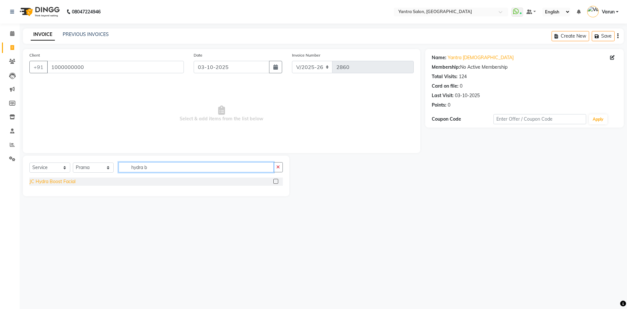
type input "hydra b"
click at [68, 181] on div "JC Hydra Boost Facial" at bounding box center [52, 181] width 46 height 7
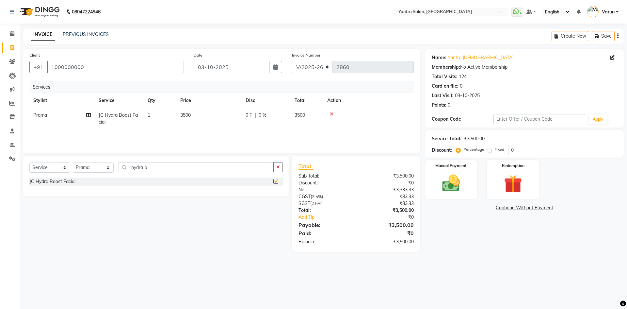
checkbox input "false"
click at [164, 167] on input "hydra b" at bounding box center [196, 167] width 155 height 10
click at [103, 166] on select "Select Stylist admin [PERSON_NAME] Dhani Haseen [PERSON_NAME] Manager [PERSON_N…" at bounding box center [93, 167] width 41 height 10
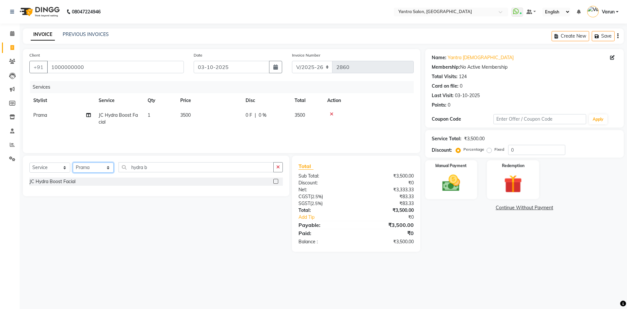
select select "90728"
click at [73, 162] on select "Select Stylist admin [PERSON_NAME] Dhani Haseen [PERSON_NAME] Manager [PERSON_N…" at bounding box center [93, 167] width 41 height 10
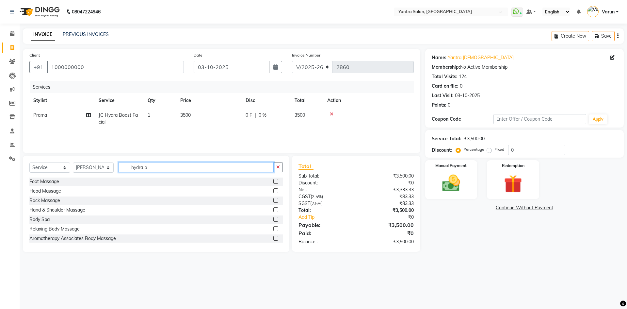
click at [158, 169] on input "hydra b" at bounding box center [196, 167] width 155 height 10
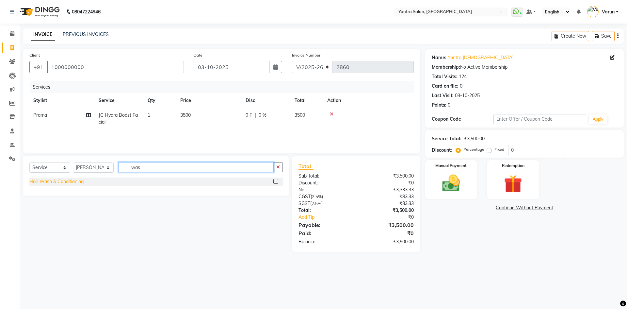
type input "was"
click at [74, 184] on div "Hair Wash & Conditioning" at bounding box center [56, 181] width 54 height 7
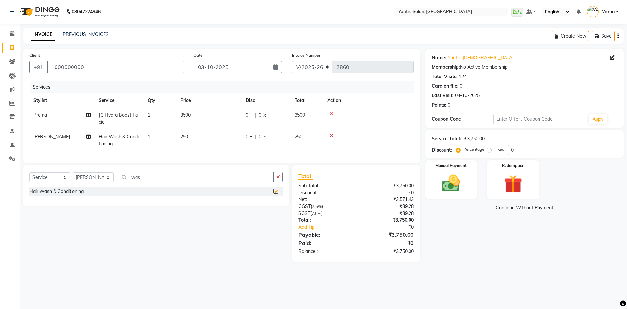
checkbox input "false"
click at [154, 178] on input "was" at bounding box center [196, 177] width 155 height 10
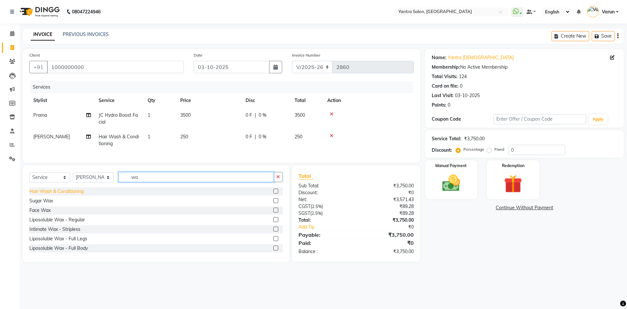
type input "was"
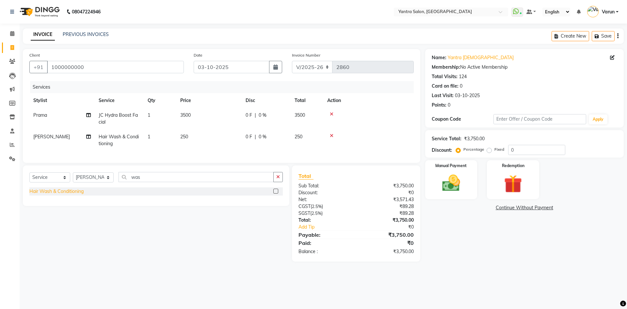
click at [77, 195] on div "Hair Wash & Conditioning" at bounding box center [56, 191] width 54 height 7
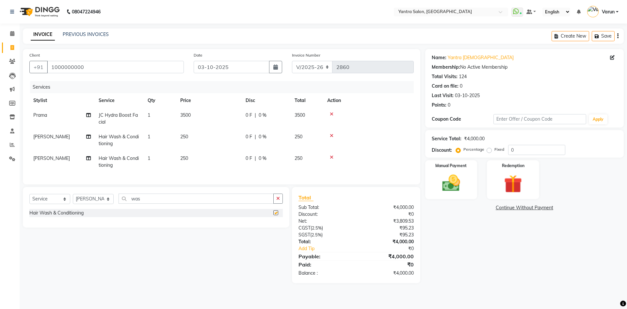
checkbox input "false"
click at [160, 202] on input "was" at bounding box center [196, 198] width 155 height 10
type input "blow"
click at [44, 216] on div "Blow Dry" at bounding box center [38, 212] width 19 height 7
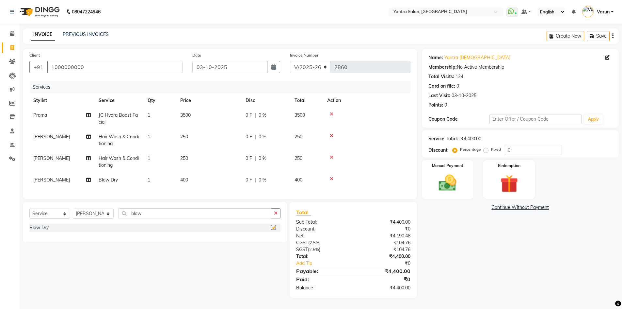
checkbox input "false"
click at [228, 178] on td "400" at bounding box center [208, 179] width 65 height 15
select select "90728"
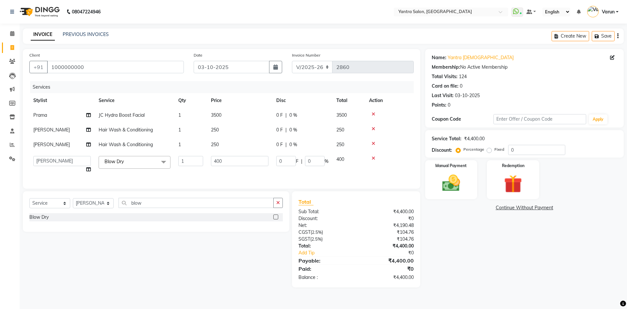
click at [228, 178] on div "Services Stylist Service Qty Price Disc Total Action Prama JC Hydra Boost Facia…" at bounding box center [221, 131] width 384 height 101
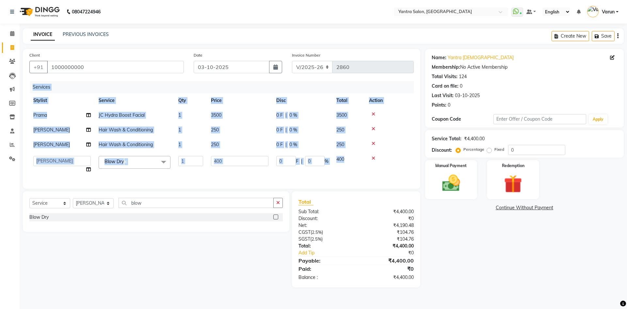
click at [228, 178] on div "Services Stylist Service Qty Price Disc Total Action Prama JC Hydra Boost Facia…" at bounding box center [221, 131] width 384 height 101
click at [235, 166] on td "400" at bounding box center [239, 164] width 65 height 25
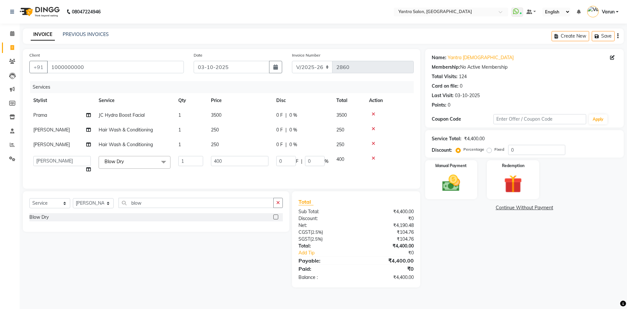
click at [235, 166] on td "400" at bounding box center [239, 164] width 65 height 25
click at [236, 163] on input "400" at bounding box center [239, 161] width 57 height 10
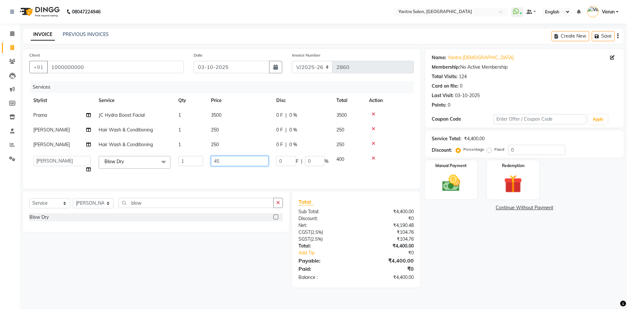
type input "450"
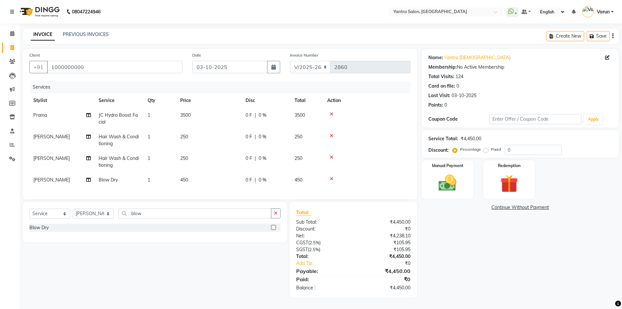
click at [231, 138] on tbody "Prama JC Hydra Boost Facial 1 3500 0 F | 0 % 3500 Denis Hair Wash & Conditionin…" at bounding box center [219, 147] width 381 height 79
click at [242, 148] on td "0 F | 0 %" at bounding box center [266, 140] width 49 height 22
select select "90728"
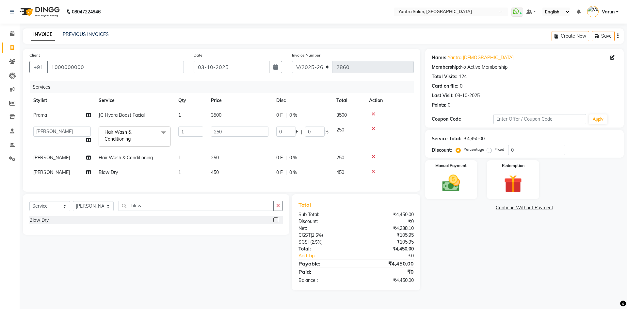
click at [243, 151] on td "250" at bounding box center [239, 157] width 65 height 15
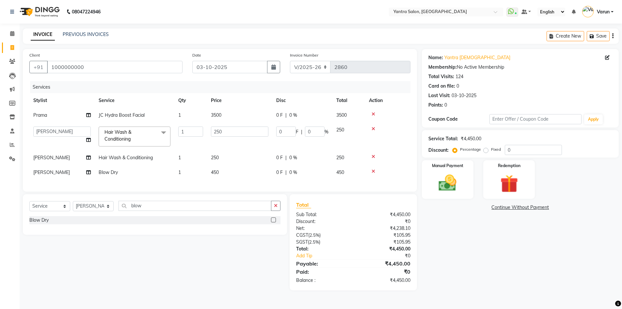
click at [243, 151] on td "250" at bounding box center [239, 157] width 65 height 15
select select "90728"
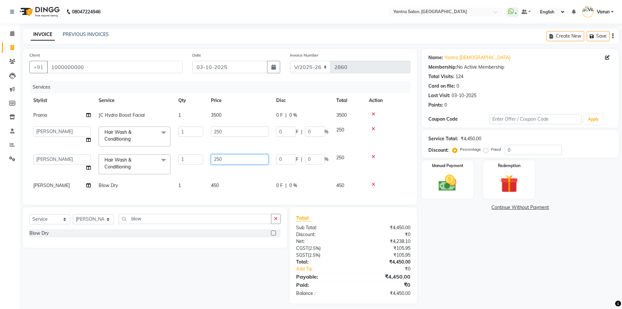
click at [243, 151] on td "250" at bounding box center [239, 164] width 65 height 28
click at [244, 155] on input "250" at bounding box center [239, 159] width 57 height 10
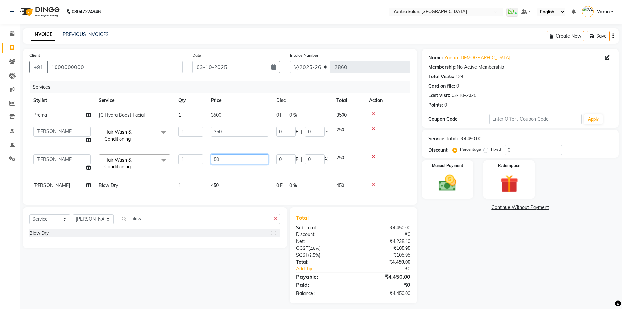
type input "500"
click at [252, 138] on td "250" at bounding box center [239, 136] width 65 height 28
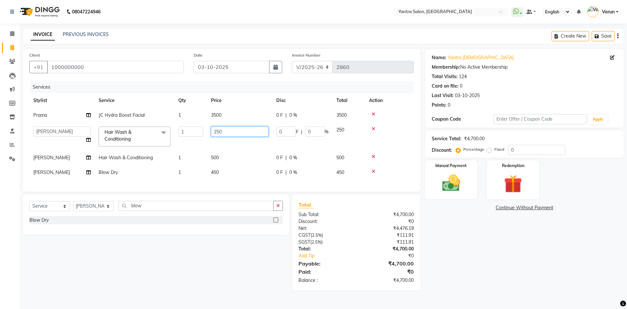
click at [252, 133] on input "250" at bounding box center [239, 131] width 57 height 10
type input "450"
click at [532, 269] on div "Name: Yantra [DEMOGRAPHIC_DATA] Membership: No Active Membership Total Visits: …" at bounding box center [526, 169] width 203 height 241
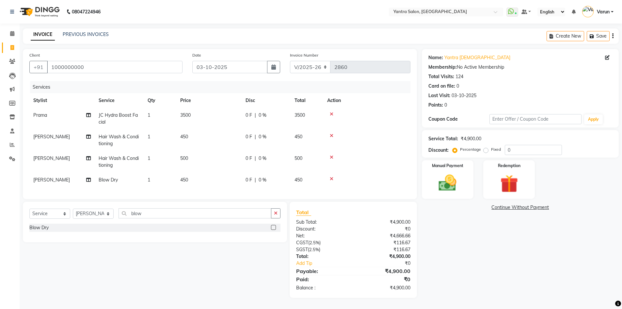
click at [222, 177] on td "450" at bounding box center [208, 179] width 65 height 15
select select "90728"
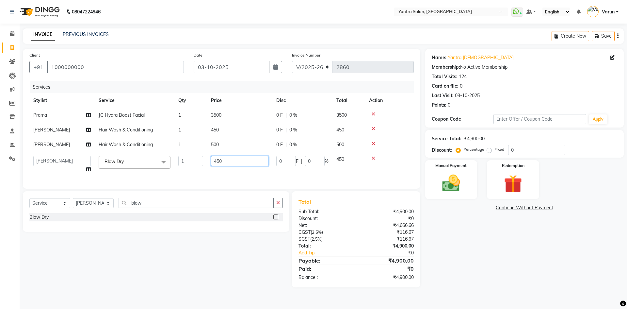
click at [228, 161] on input "450" at bounding box center [239, 161] width 57 height 10
type input "500"
click at [573, 267] on div "Name: Yantra [DEMOGRAPHIC_DATA] Membership: No Active Membership Total Visits: …" at bounding box center [526, 168] width 203 height 238
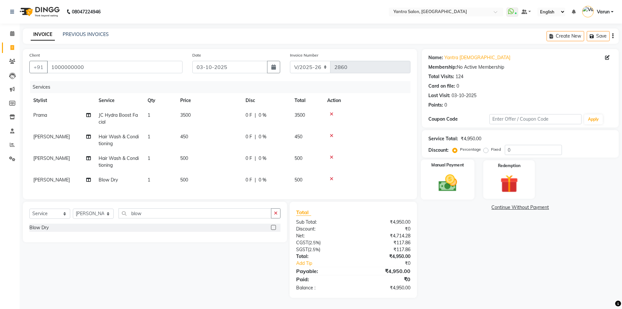
click at [451, 173] on img at bounding box center [448, 182] width 30 height 21
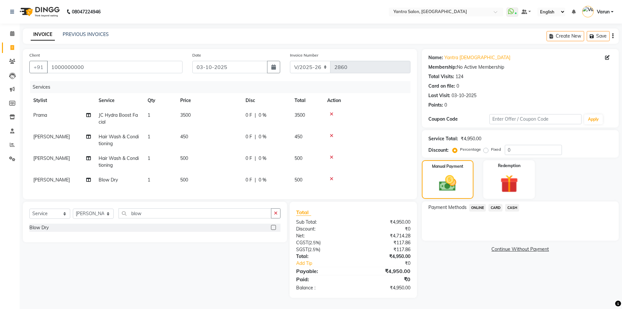
click at [485, 210] on span "ONLINE" at bounding box center [477, 208] width 17 height 8
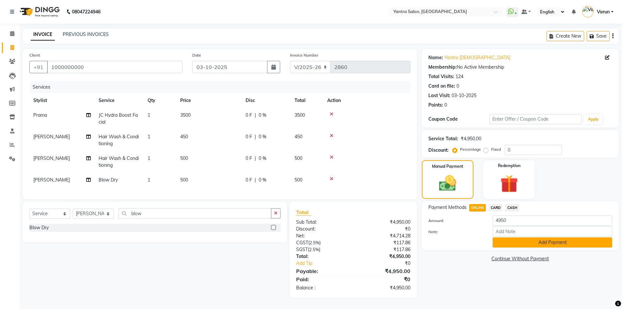
click at [542, 242] on button "Add Payment" at bounding box center [553, 242] width 120 height 10
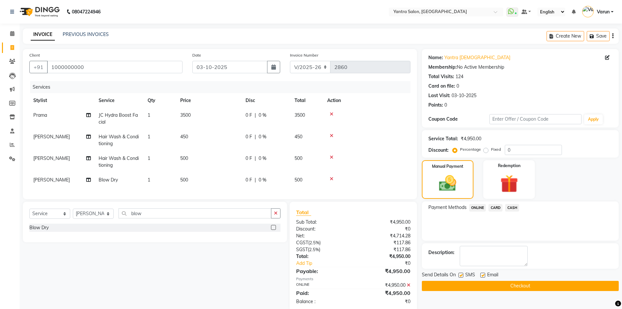
click at [536, 290] on button "Checkout" at bounding box center [520, 286] width 197 height 10
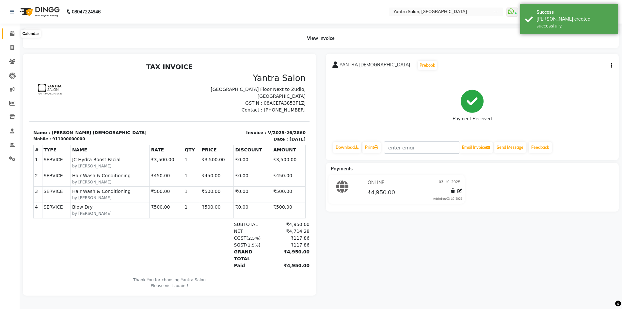
click at [15, 31] on span at bounding box center [12, 34] width 11 height 8
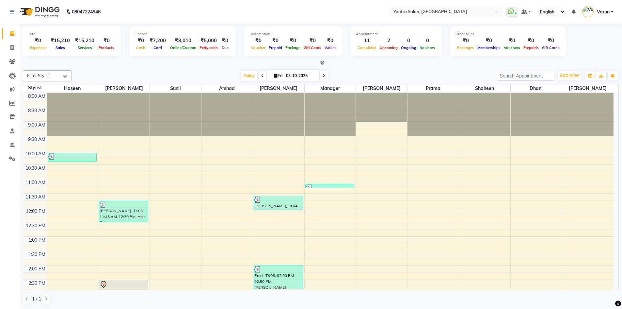
click at [301, 71] on input "03-10-2025" at bounding box center [300, 76] width 33 height 10
select select "10"
select select "2025"
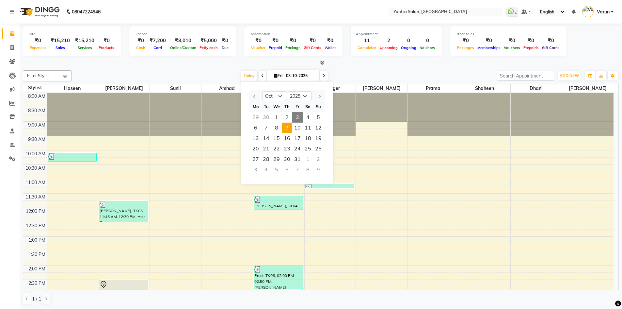
click at [291, 128] on span "9" at bounding box center [287, 127] width 10 height 10
type input "[DATE]"
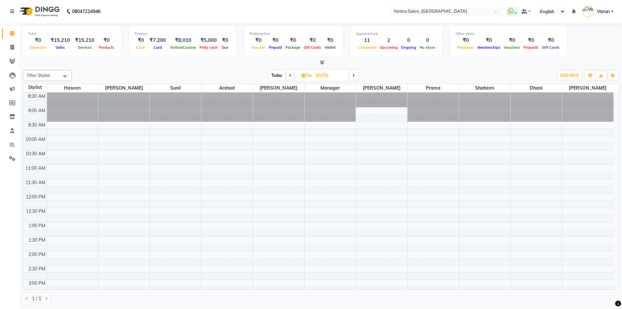
scroll to position [13, 0]
click at [390, 162] on div "8:00 AM 8:30 AM 9:00 AM 9:30 AM 10:00 AM 10:30 AM 11:00 AM 11:30 AM 12:00 PM 12…" at bounding box center [318, 265] width 591 height 373
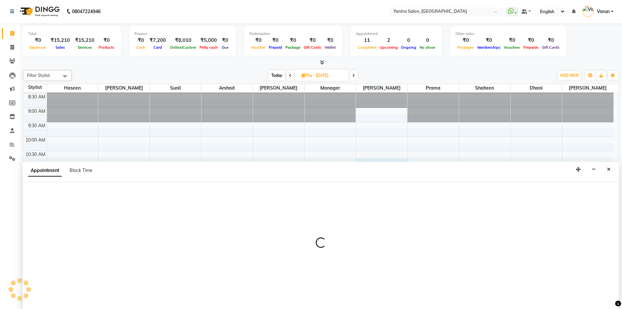
select select "46214"
select select "645"
select select "tentative"
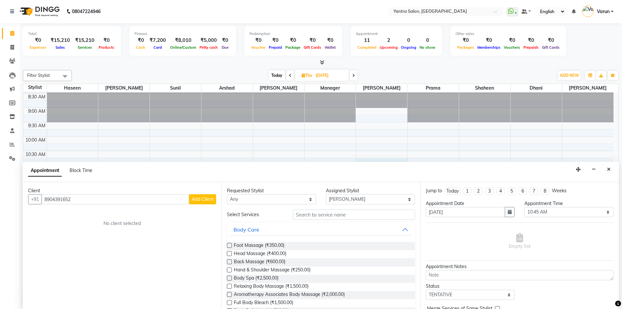
type input "8904391652"
click at [203, 201] on span "Add Client" at bounding box center [203, 199] width 22 height 6
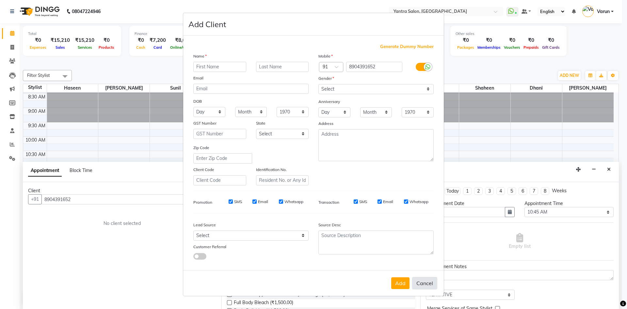
click at [430, 281] on button "Cancel" at bounding box center [424, 283] width 25 height 12
select select
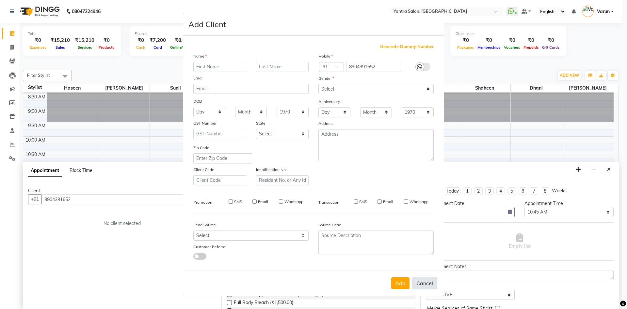
select select
checkbox input "false"
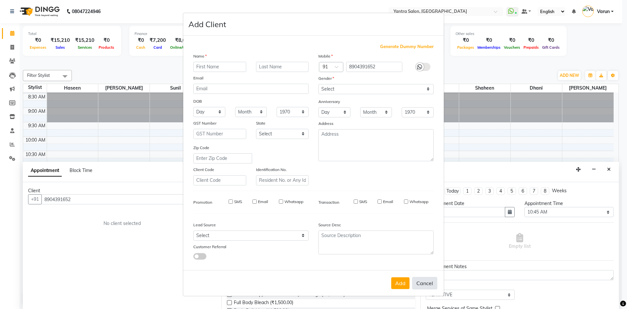
checkbox input "false"
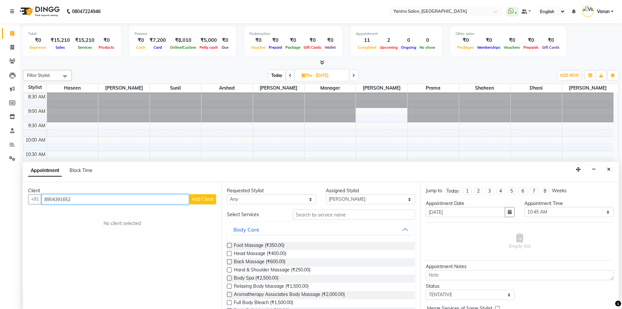
click at [117, 204] on input "8904391652" at bounding box center [115, 199] width 148 height 10
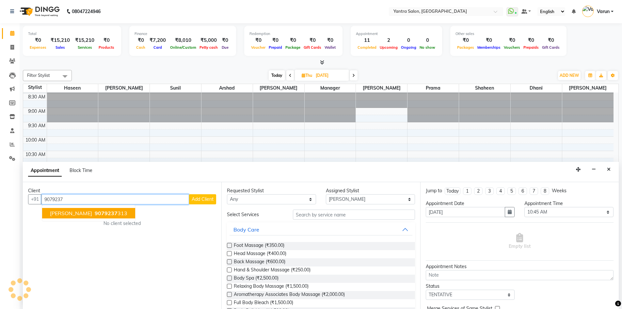
click at [109, 213] on button "[PERSON_NAME] 9079237 313" at bounding box center [88, 213] width 93 height 10
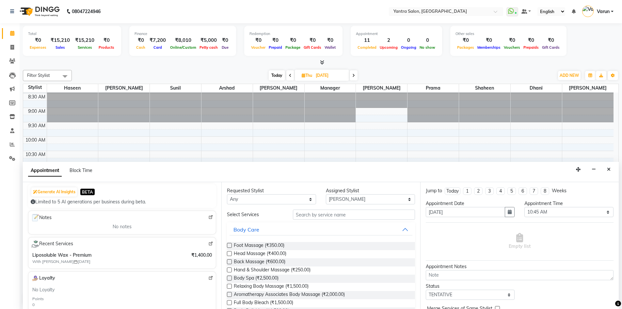
scroll to position [0, 0]
type input "9079237313"
click at [340, 202] on select "Select [PERSON_NAME] Dhani Haseen [PERSON_NAME] Manager [PERSON_NAME] Prama [PE…" at bounding box center [370, 199] width 89 height 10
select select "51016"
click at [326, 194] on select "Select [PERSON_NAME] Dhani Haseen [PERSON_NAME] Manager [PERSON_NAME] Prama [PE…" at bounding box center [370, 199] width 89 height 10
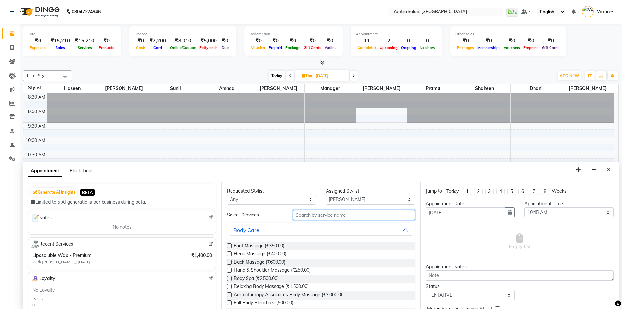
click at [319, 216] on input "text" at bounding box center [354, 215] width 122 height 10
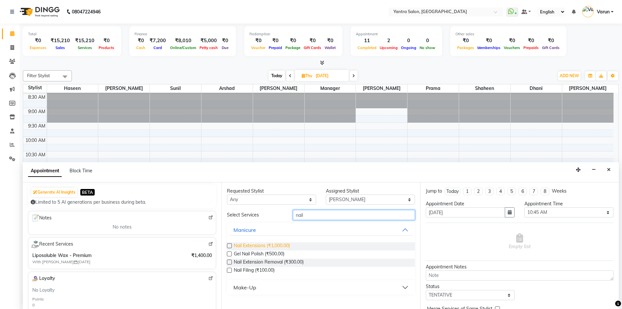
type input "nail"
click at [274, 243] on span "Nail Extensions (₹1,000.00)" at bounding box center [262, 246] width 56 height 8
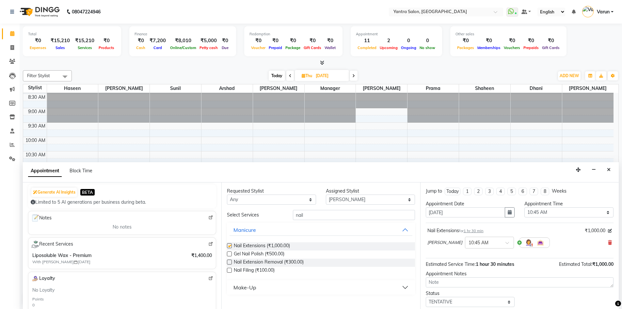
checkbox input "false"
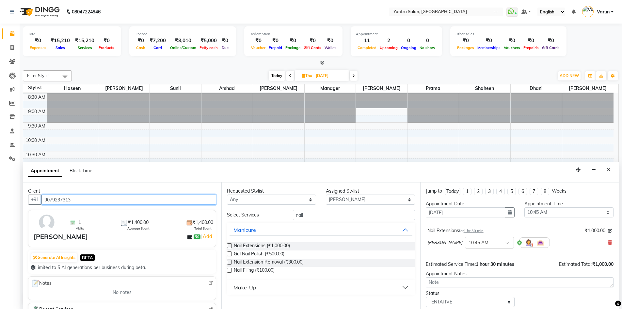
click at [131, 201] on input "9079237313" at bounding box center [128, 199] width 175 height 10
click at [15, 51] on link "Invoice" at bounding box center [10, 47] width 16 height 11
select select "service"
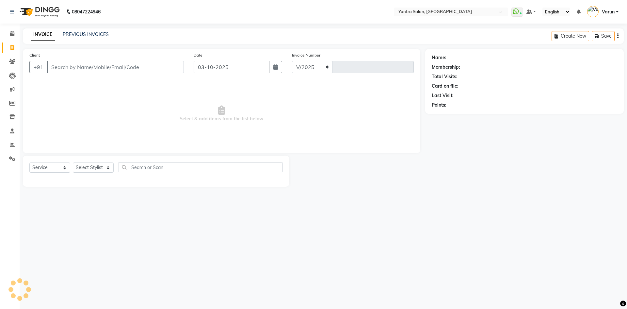
select select "6253"
type input "2861"
type input "9079237313"
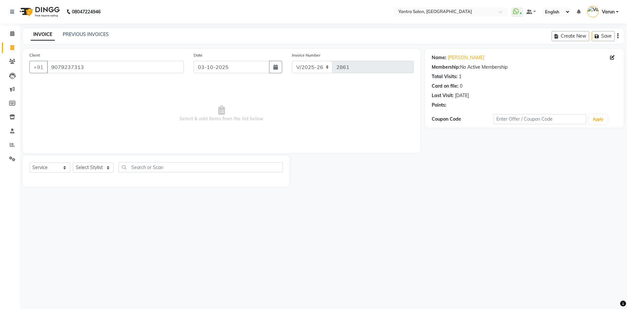
click at [93, 174] on div "Select Service Product Membership Package Voucher Prepaid Gift Card Select Styl…" at bounding box center [155, 169] width 253 height 15
click at [93, 169] on select "Select Stylist admin [PERSON_NAME] Dhani Haseen [PERSON_NAME] Manager [PERSON_N…" at bounding box center [93, 167] width 41 height 10
select select "51016"
click at [73, 162] on select "Select Stylist admin [PERSON_NAME] Dhani Haseen [PERSON_NAME] Manager [PERSON_N…" at bounding box center [93, 167] width 41 height 10
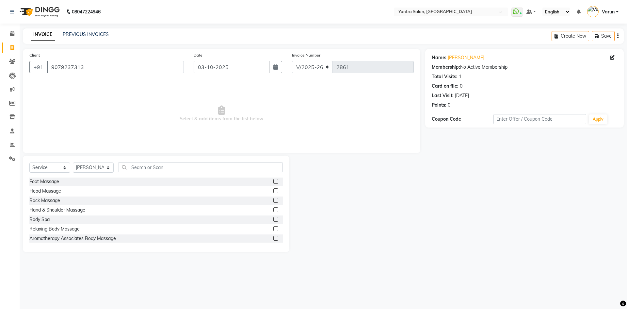
click at [180, 158] on div "Select Service Product Membership Package Voucher Prepaid Gift Card Select Styl…" at bounding box center [156, 203] width 267 height 96
click at [181, 167] on input "text" at bounding box center [201, 167] width 164 height 10
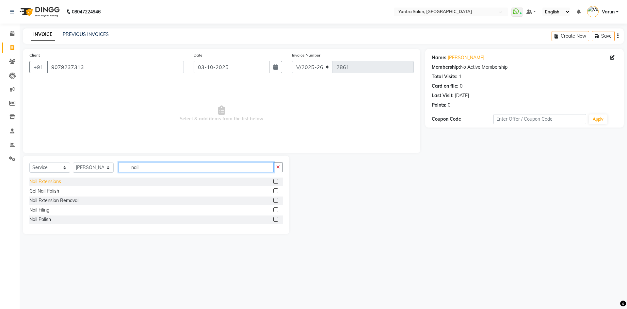
type input "nail"
click at [48, 182] on div "Nail Extensions" at bounding box center [45, 181] width 32 height 7
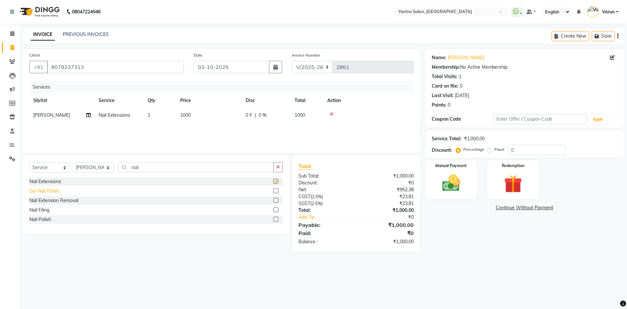
checkbox input "false"
click at [51, 193] on div "Gel Nail Polish" at bounding box center [44, 190] width 30 height 7
checkbox input "false"
click at [209, 117] on td "1000" at bounding box center [208, 115] width 65 height 15
select select "51016"
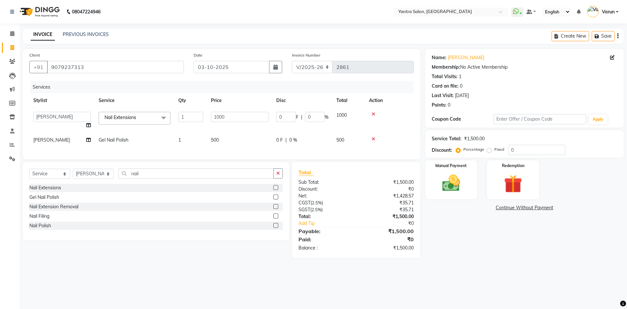
click at [209, 117] on td "1000" at bounding box center [239, 120] width 65 height 25
click at [225, 117] on input "1000" at bounding box center [239, 117] width 57 height 10
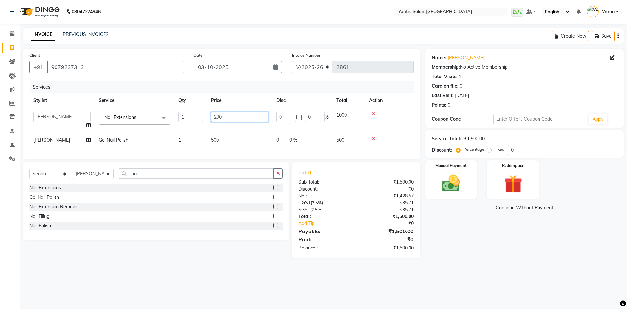
type input "2000"
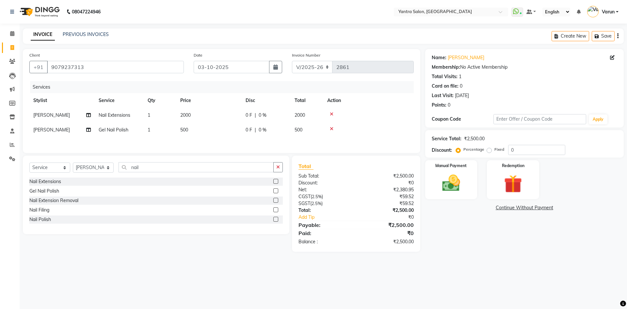
click at [226, 126] on td "500" at bounding box center [208, 129] width 65 height 15
select select "51016"
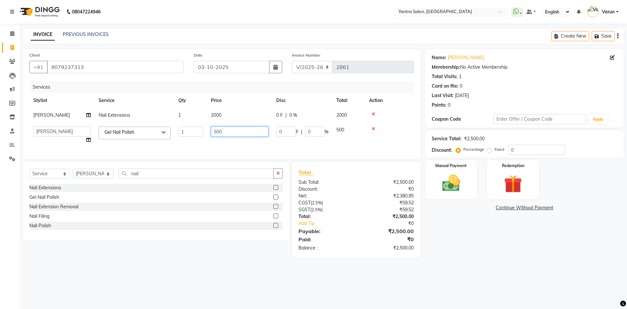
click at [226, 126] on input "500" at bounding box center [239, 131] width 57 height 10
type input "2000"
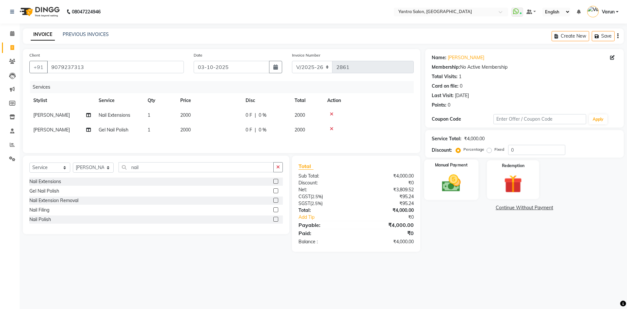
click at [450, 164] on label "Manual Payment" at bounding box center [451, 165] width 33 height 6
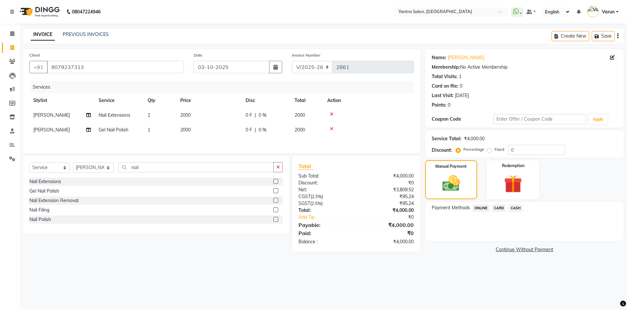
click at [519, 206] on span "CASH" at bounding box center [516, 208] width 14 height 8
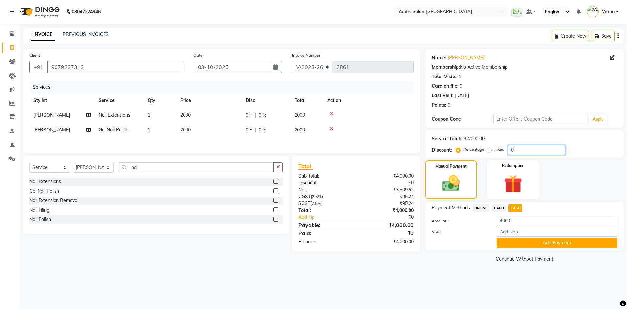
click at [533, 154] on input "0" at bounding box center [536, 150] width 57 height 10
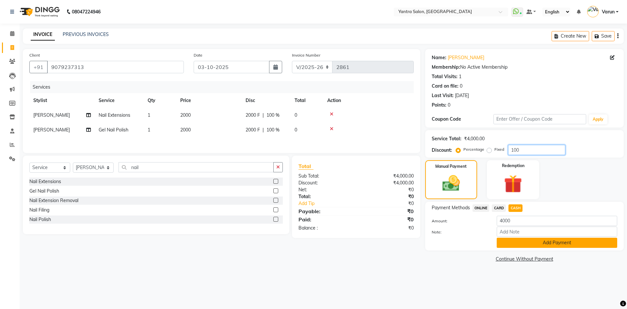
type input "100"
click at [545, 241] on button "Add Payment" at bounding box center [557, 242] width 121 height 10
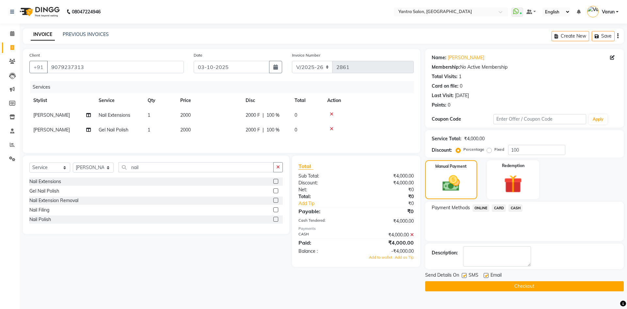
click at [413, 235] on icon at bounding box center [412, 234] width 4 height 5
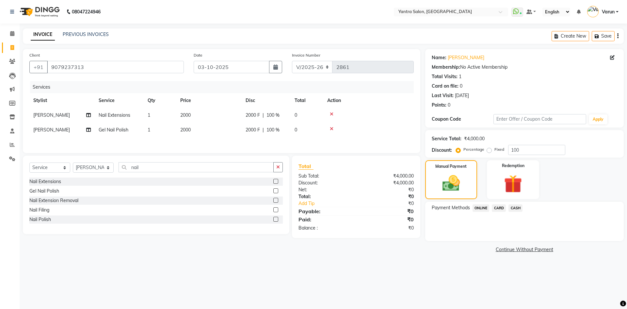
click at [513, 208] on span "CASH" at bounding box center [516, 208] width 14 height 8
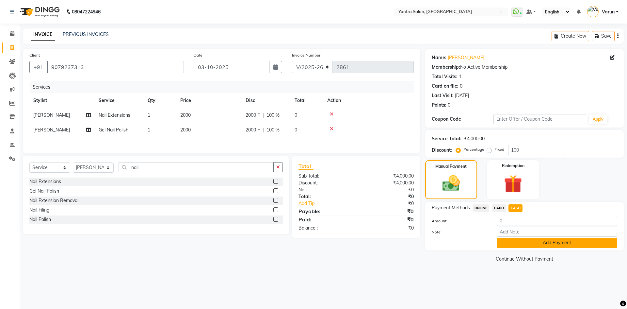
click at [524, 247] on button "Add Payment" at bounding box center [557, 242] width 121 height 10
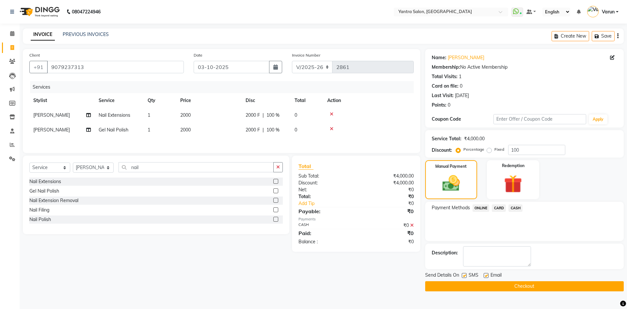
click at [464, 277] on label at bounding box center [464, 275] width 5 height 5
click at [464, 277] on input "checkbox" at bounding box center [464, 275] width 4 height 4
checkbox input "false"
click at [468, 289] on button "Checkout" at bounding box center [524, 286] width 199 height 10
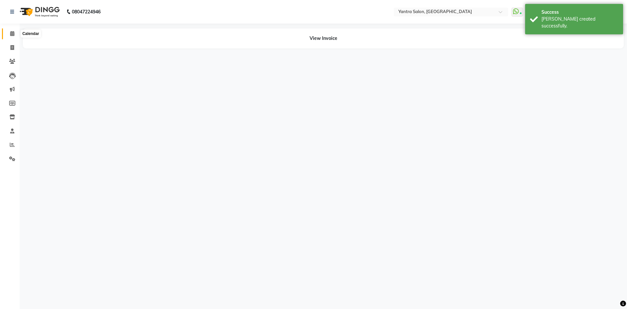
drag, startPoint x: 13, startPoint y: 34, endPoint x: 98, endPoint y: 6, distance: 88.9
click at [13, 34] on icon at bounding box center [12, 33] width 4 height 5
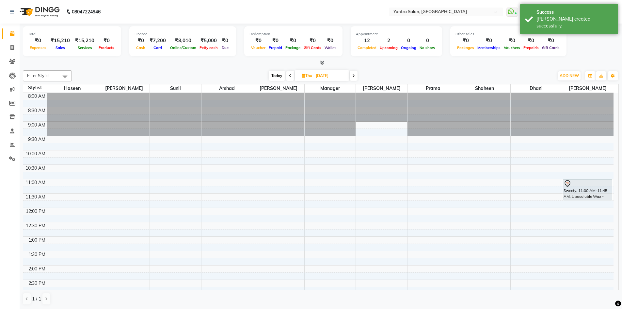
click at [11, 38] on link "Calendar" at bounding box center [10, 33] width 16 height 11
click at [545, 19] on div "[PERSON_NAME] created successfully." at bounding box center [575, 23] width 77 height 14
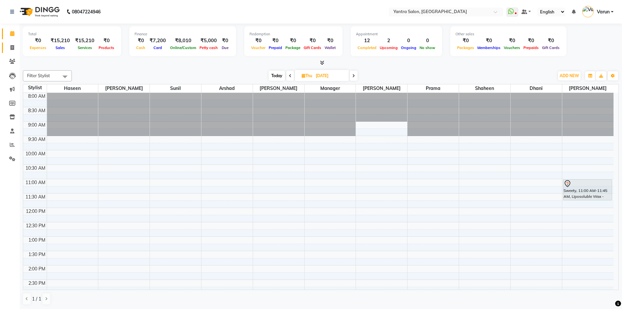
click at [11, 51] on link "Invoice" at bounding box center [10, 47] width 16 height 11
select select "service"
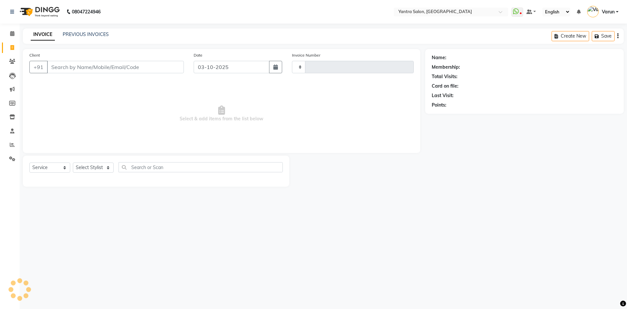
type input "2862"
select select "6253"
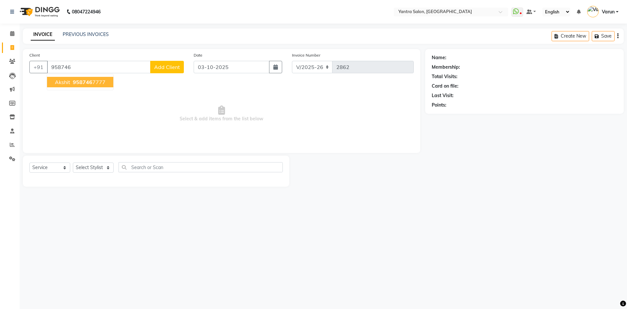
click at [104, 85] on button "Akshit 958746 7777" at bounding box center [80, 82] width 66 height 10
type input "9587467777"
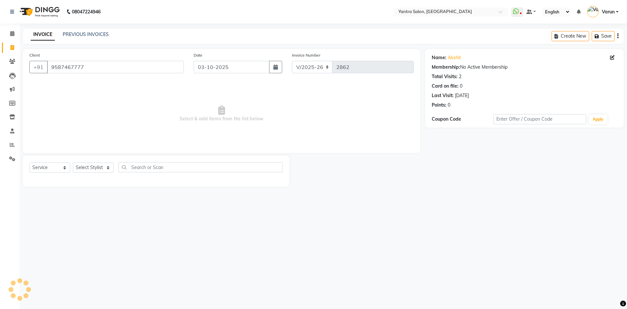
click at [102, 162] on div "Select Service Product Membership Package Voucher Prepaid Gift Card Select Styl…" at bounding box center [155, 169] width 253 height 15
click at [104, 172] on select "Select Stylist admin [PERSON_NAME] Dhani Haseen [PERSON_NAME] Manager [PERSON_N…" at bounding box center [93, 167] width 41 height 10
select select "88995"
click at [73, 162] on select "Select Stylist admin [PERSON_NAME] Dhani Haseen [PERSON_NAME] Manager [PERSON_N…" at bounding box center [93, 167] width 41 height 10
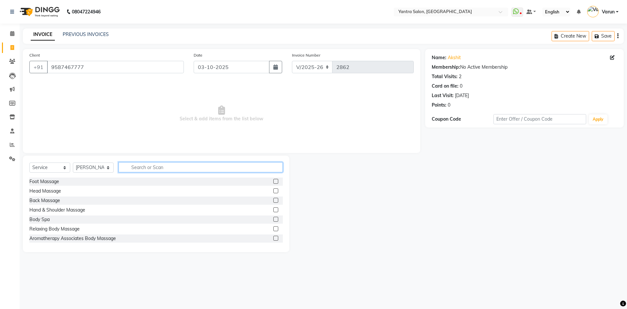
click at [169, 171] on input "text" at bounding box center [201, 167] width 164 height 10
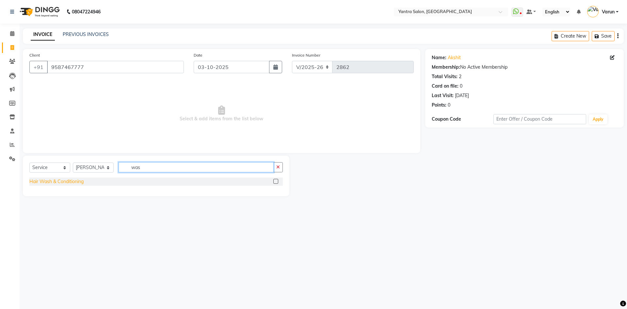
type input "was"
click at [52, 184] on div "Hair Wash & Conditioning" at bounding box center [56, 181] width 54 height 7
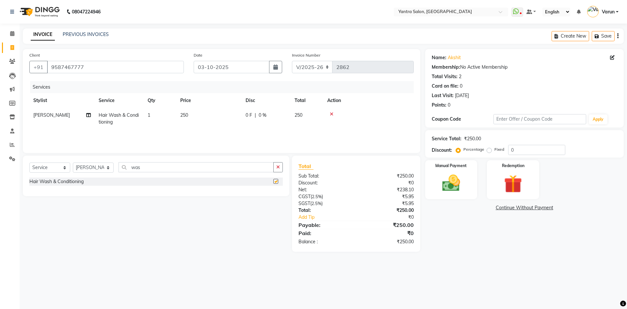
checkbox input "false"
click at [93, 70] on input "9587467777" at bounding box center [115, 67] width 137 height 12
click at [158, 167] on input "was" at bounding box center [196, 167] width 155 height 10
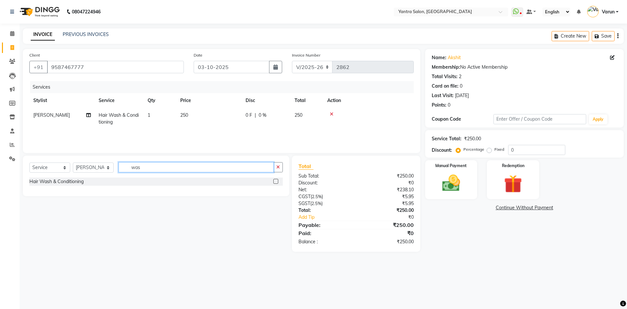
click at [158, 167] on input "was" at bounding box center [196, 167] width 155 height 10
type input "cut"
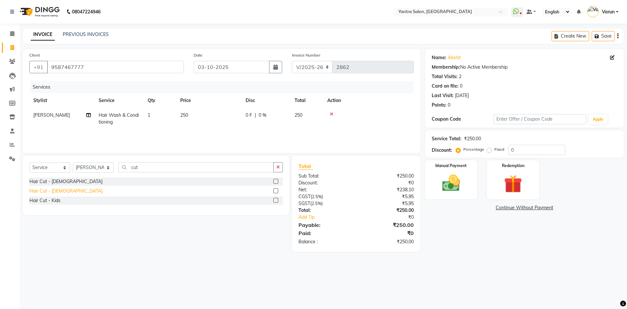
click at [55, 190] on div "Hair Cut - [DEMOGRAPHIC_DATA]" at bounding box center [65, 190] width 73 height 7
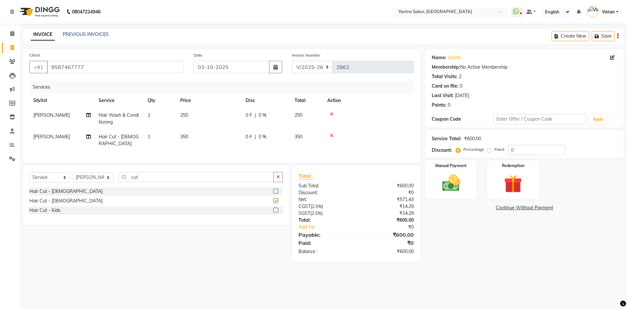
checkbox input "false"
click at [136, 176] on input "cut" at bounding box center [196, 177] width 155 height 10
type input "clea"
click at [90, 208] on div "Cleanup - Rejuvenating & Tan Free" at bounding box center [65, 210] width 73 height 7
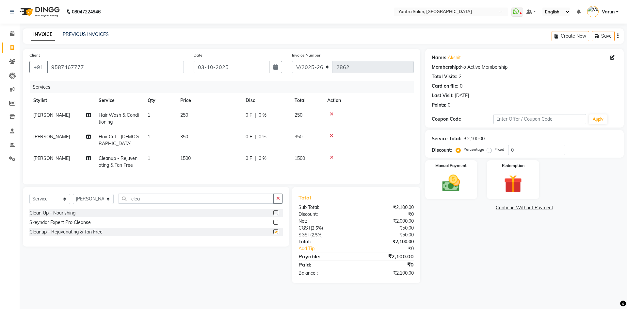
checkbox input "false"
click at [451, 170] on div "Manual Payment" at bounding box center [451, 179] width 54 height 40
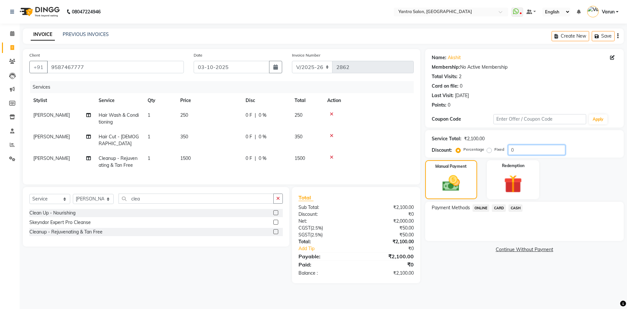
click at [543, 148] on input "0" at bounding box center [536, 150] width 57 height 10
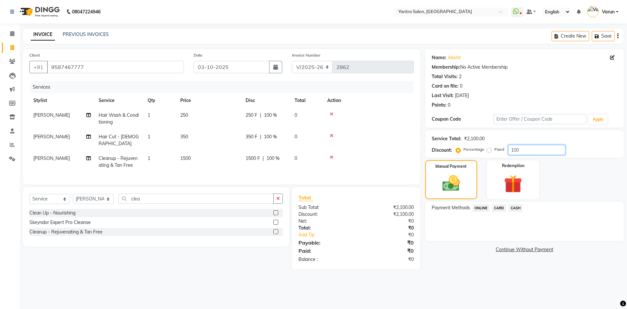
type input "100"
click at [514, 210] on span "CASH" at bounding box center [516, 208] width 14 height 8
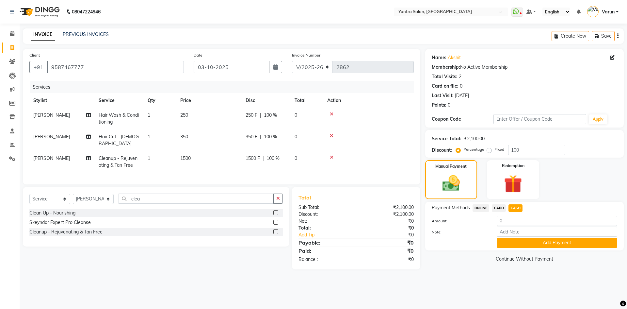
click at [212, 117] on td "250" at bounding box center [208, 119] width 65 height 22
select select "88995"
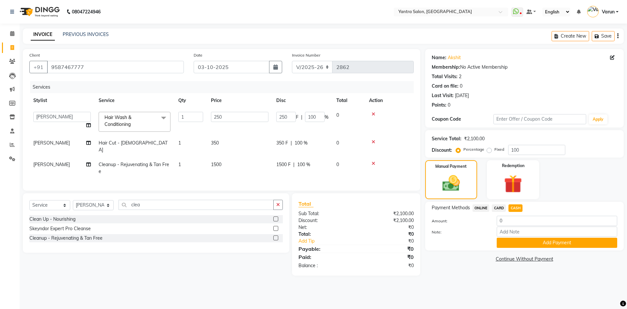
click at [212, 117] on input "250" at bounding box center [239, 117] width 57 height 10
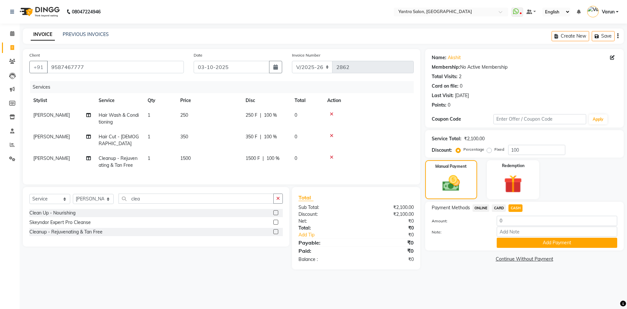
click at [140, 117] on td "Hair Wash & Conditioning" at bounding box center [119, 119] width 49 height 22
select select "88995"
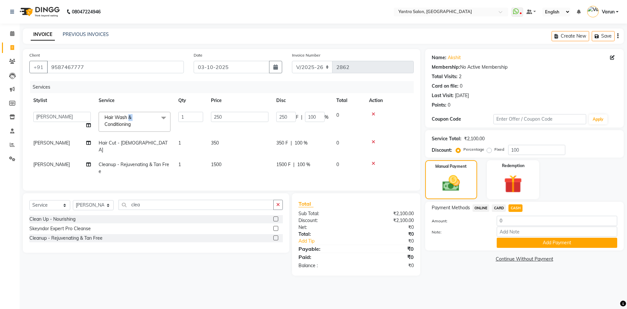
click at [140, 117] on span "Hair Wash & Conditioning x" at bounding box center [131, 121] width 57 height 14
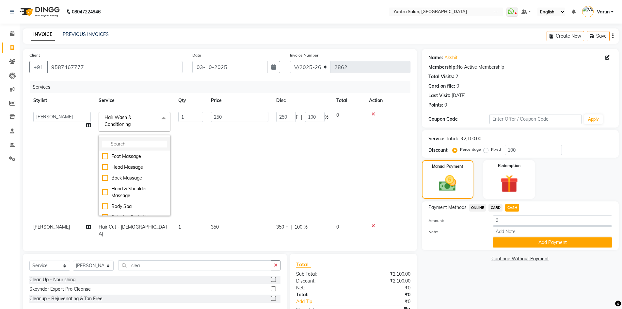
click at [140, 146] on input "multiselect-search" at bounding box center [134, 143] width 65 height 7
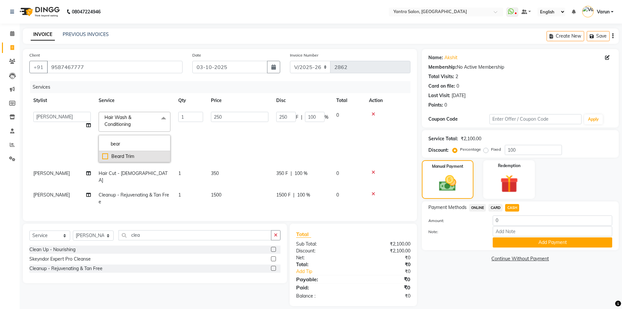
type input "bear"
click at [140, 154] on div "Beard Trim" at bounding box center [134, 156] width 65 height 7
checkbox input "true"
type input "200"
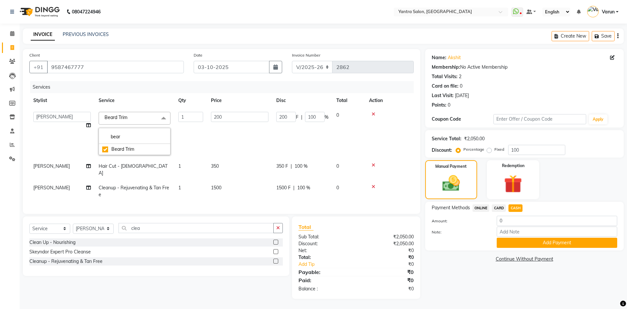
click at [431, 241] on div at bounding box center [459, 242] width 65 height 10
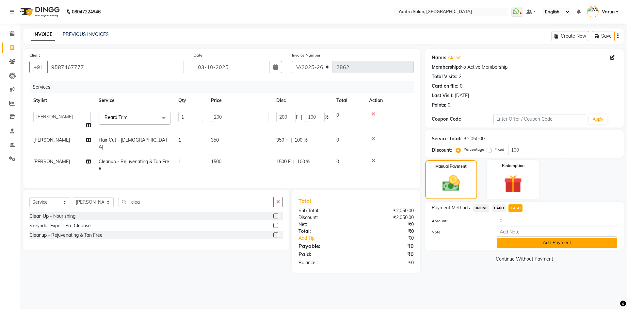
click at [509, 238] on button "Add Payment" at bounding box center [557, 242] width 121 height 10
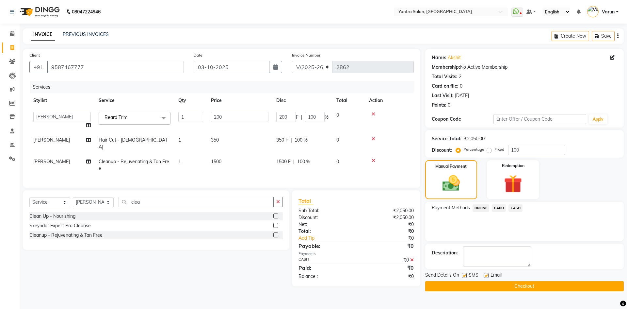
click at [465, 276] on label at bounding box center [464, 275] width 5 height 5
click at [465, 276] on input "checkbox" at bounding box center [464, 275] width 4 height 4
checkbox input "false"
click at [470, 283] on button "Checkout" at bounding box center [524, 286] width 199 height 10
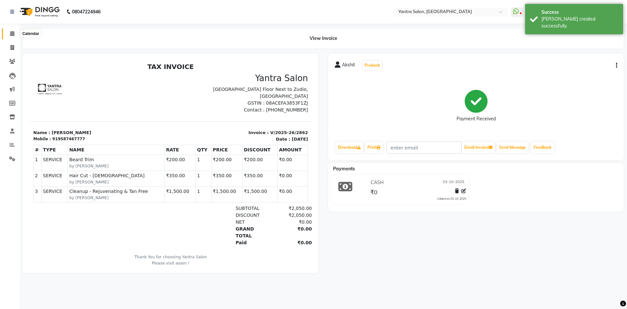
click at [14, 34] on icon at bounding box center [12, 33] width 4 height 5
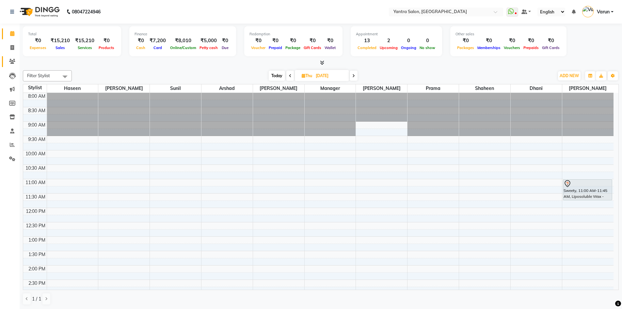
click at [6, 58] on link "Clients" at bounding box center [10, 61] width 16 height 11
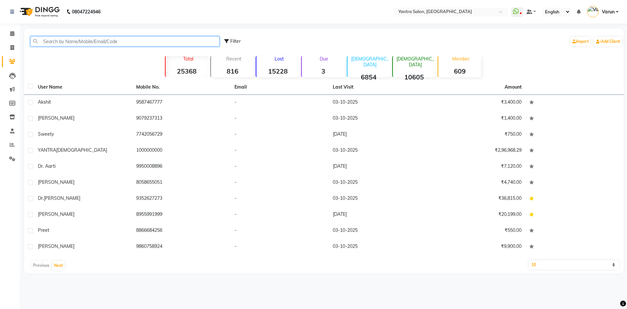
click at [82, 43] on input "text" at bounding box center [124, 41] width 189 height 10
paste input "+91 98284 00683"
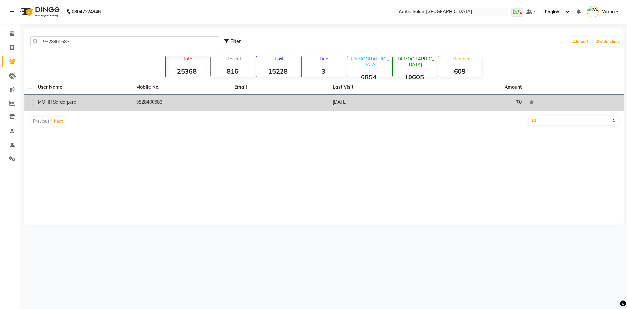
click at [139, 106] on td "9828400683" at bounding box center [181, 103] width 98 height 16
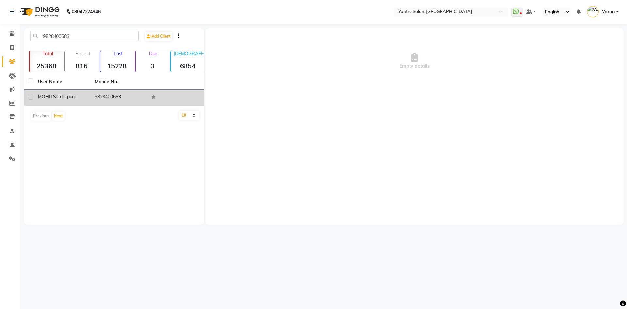
click at [101, 93] on td "9828400683" at bounding box center [119, 97] width 57 height 16
click at [62, 95] on span "Sardarpura" at bounding box center [65, 97] width 24 height 6
click at [89, 101] on td "MOHIT Sardarpura" at bounding box center [62, 97] width 57 height 16
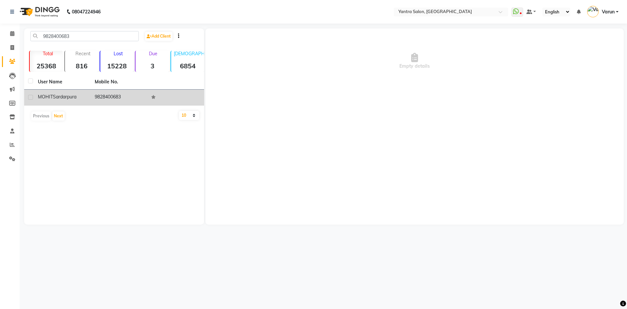
click at [125, 104] on td "9828400683" at bounding box center [119, 97] width 57 height 16
click at [146, 99] on td "9828400683" at bounding box center [119, 97] width 57 height 16
click at [41, 96] on span "MOHIT" at bounding box center [45, 97] width 15 height 6
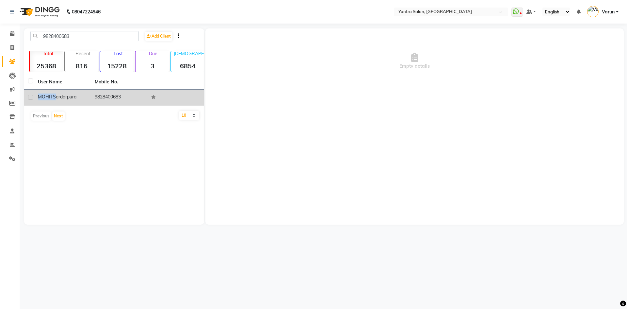
click at [41, 96] on span "MOHIT" at bounding box center [45, 97] width 15 height 6
click at [93, 99] on td "9828400683" at bounding box center [119, 97] width 57 height 16
click at [80, 100] on div "MOHIT Sardarpura" at bounding box center [62, 96] width 49 height 7
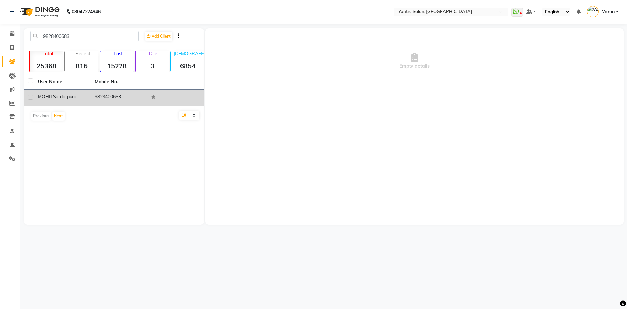
click at [80, 100] on div "MOHIT Sardarpura" at bounding box center [62, 96] width 49 height 7
click at [130, 91] on td "9828400683" at bounding box center [119, 97] width 57 height 16
click at [124, 94] on td "9828400683" at bounding box center [119, 97] width 57 height 16
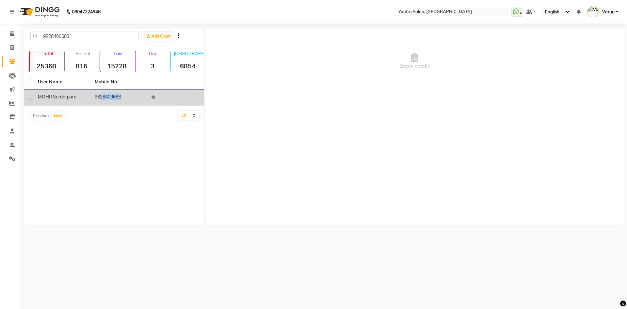
click at [124, 94] on td "9828400683" at bounding box center [119, 97] width 57 height 16
click at [67, 96] on span "Sardarpura" at bounding box center [65, 97] width 24 height 6
copy div "MOHIT Sardarpura"
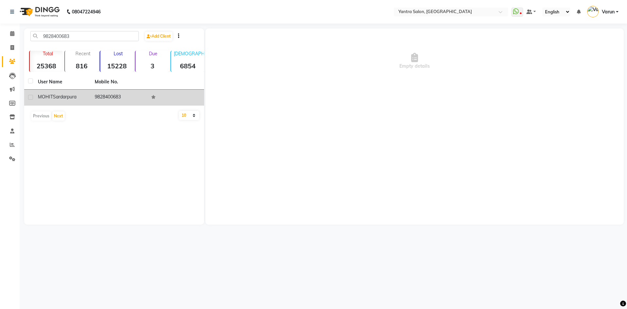
click at [106, 101] on td "9828400683" at bounding box center [119, 97] width 57 height 16
copy td "9828400683"
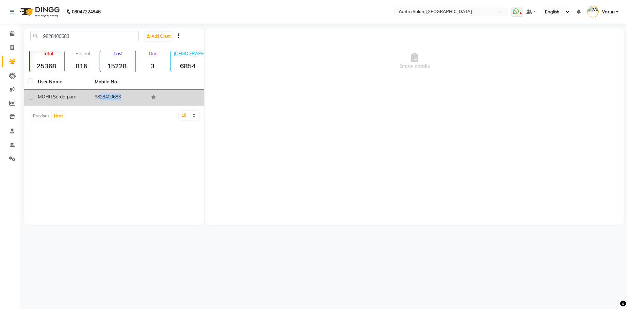
click at [113, 94] on td "9828400683" at bounding box center [119, 97] width 57 height 16
click at [113, 95] on td "9828400683" at bounding box center [119, 97] width 57 height 16
copy td "9828400683"
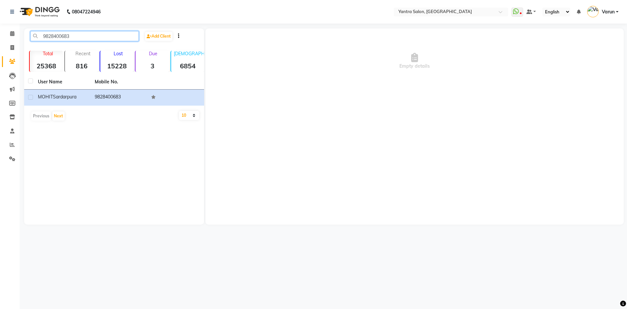
click at [114, 31] on input "9828400683" at bounding box center [84, 36] width 108 height 10
paste input "text"
type input "9828400683"
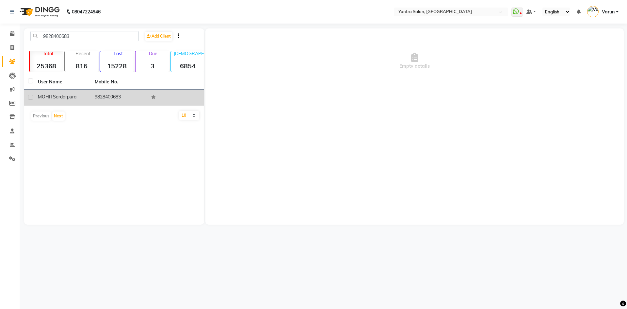
click at [117, 98] on td "9828400683" at bounding box center [119, 97] width 57 height 16
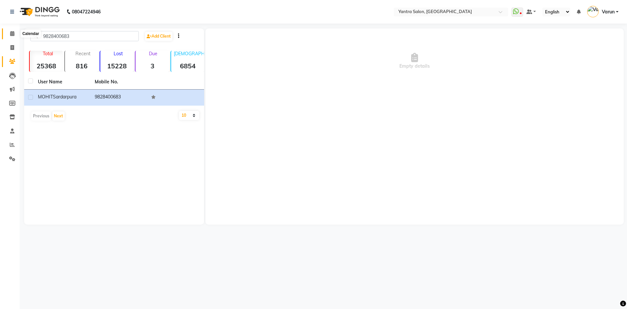
click at [15, 33] on span at bounding box center [12, 34] width 11 height 8
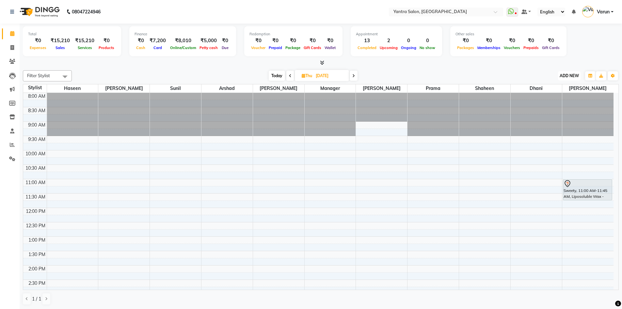
click at [570, 75] on span "ADD NEW" at bounding box center [569, 75] width 19 height 5
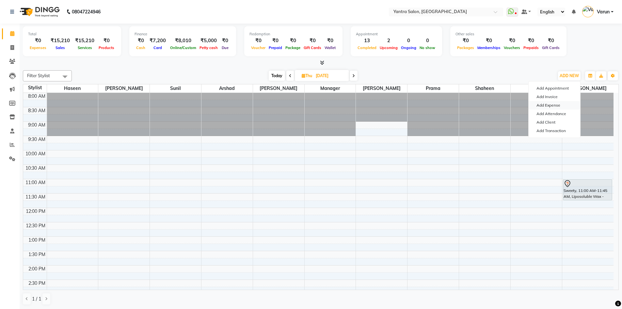
click at [556, 104] on link "Add Expense" at bounding box center [555, 105] width 52 height 8
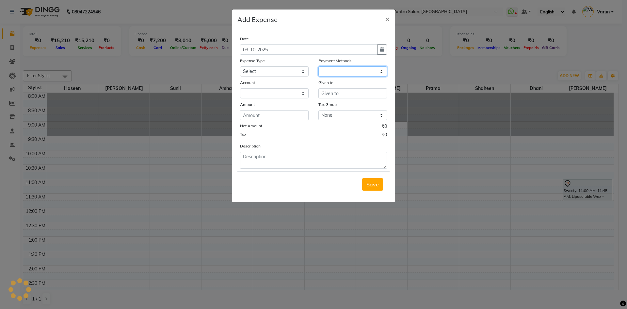
click at [351, 72] on select at bounding box center [352, 71] width 69 height 10
select select "1"
select select "5248"
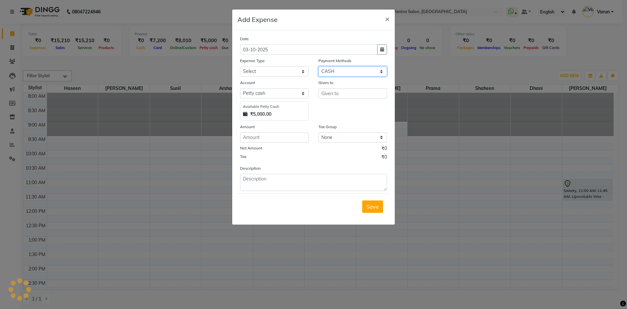
click at [351, 72] on select "Select ONLINE Prepaid Package CARD CASH Voucher Wallet" at bounding box center [352, 71] width 69 height 10
click at [286, 135] on input "number" at bounding box center [274, 137] width 69 height 10
type input "40"
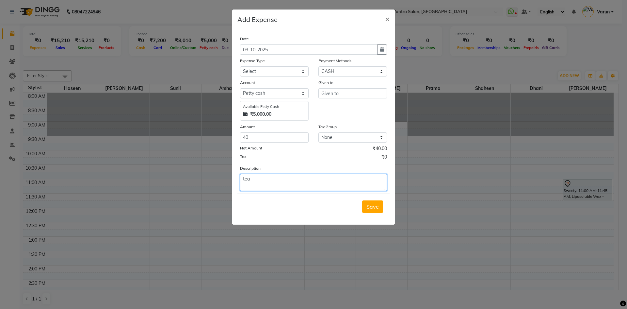
type textarea "tea"
click at [325, 101] on div "Given to" at bounding box center [353, 99] width 78 height 41
click at [328, 95] on input "text" at bounding box center [352, 93] width 69 height 10
type input "a"
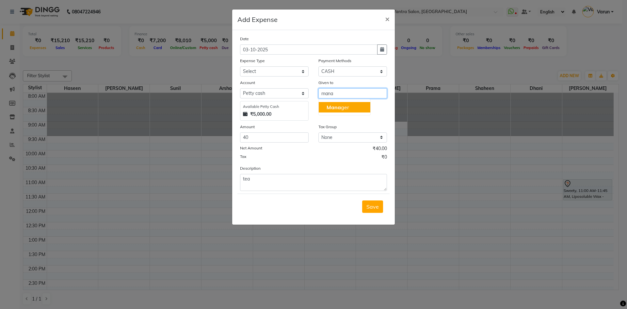
click at [334, 107] on span "Mana" at bounding box center [334, 107] width 14 height 7
type input "Manager"
click at [283, 66] on div "Expense Type" at bounding box center [274, 61] width 69 height 9
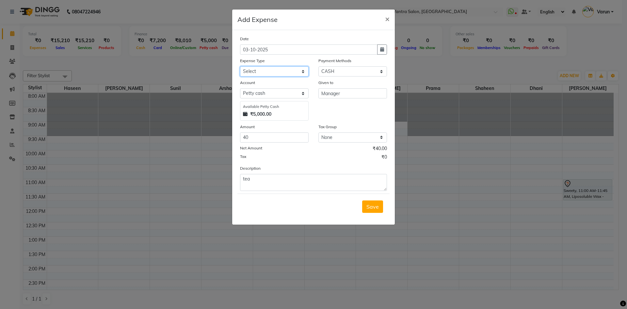
click at [283, 73] on select "Select Advance Salary Bank charges Car maintenance Cash transfer to bank Cash t…" at bounding box center [274, 71] width 69 height 10
select select "17"
click at [240, 66] on select "Select Advance Salary Bank charges Car maintenance Cash transfer to bank Cash t…" at bounding box center [274, 71] width 69 height 10
click at [370, 207] on span "Save" at bounding box center [372, 206] width 12 height 7
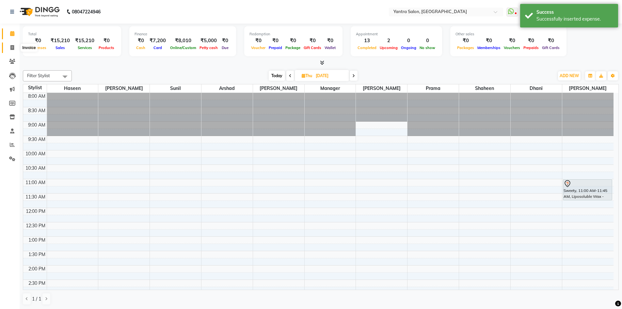
drag, startPoint x: 7, startPoint y: 44, endPoint x: 49, endPoint y: 7, distance: 56.2
click at [7, 44] on span at bounding box center [12, 48] width 11 height 8
select select "service"
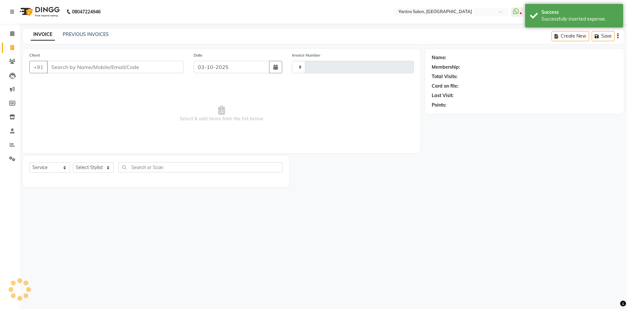
type input "2863"
select select "6253"
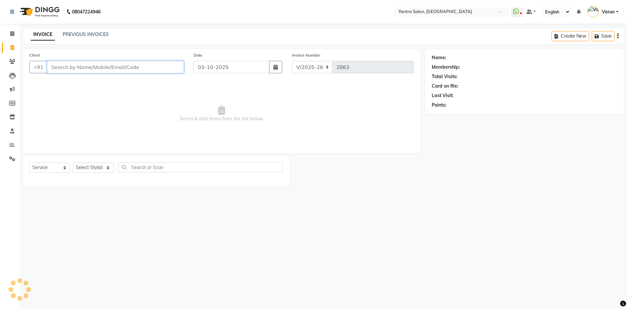
click at [139, 66] on input "Client" at bounding box center [115, 67] width 137 height 12
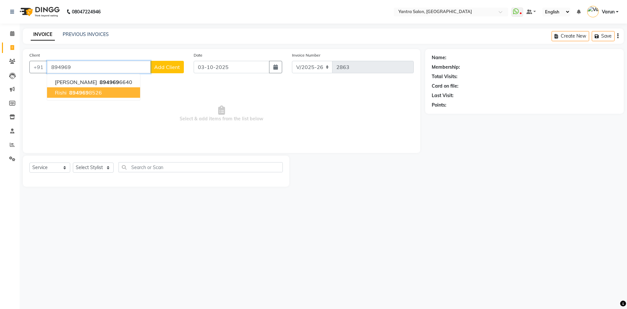
click at [105, 91] on button "Rishi 894969 8526" at bounding box center [93, 92] width 93 height 10
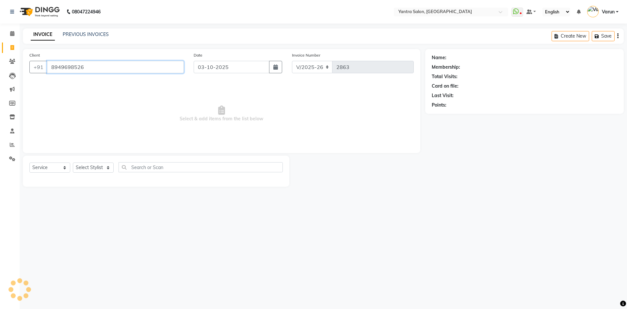
type input "8949698526"
click at [456, 57] on link "Rishi" at bounding box center [453, 57] width 10 height 7
click at [13, 37] on span at bounding box center [12, 34] width 11 height 8
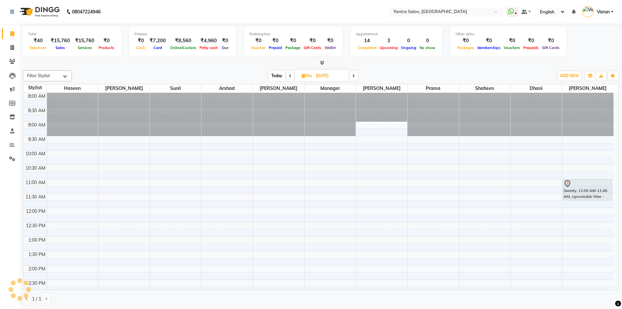
scroll to position [164, 0]
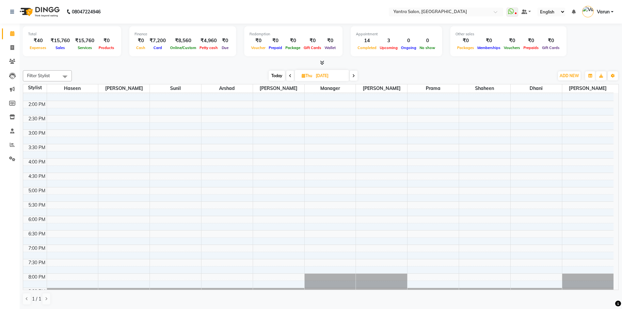
click at [28, 15] on img at bounding box center [39, 12] width 45 height 18
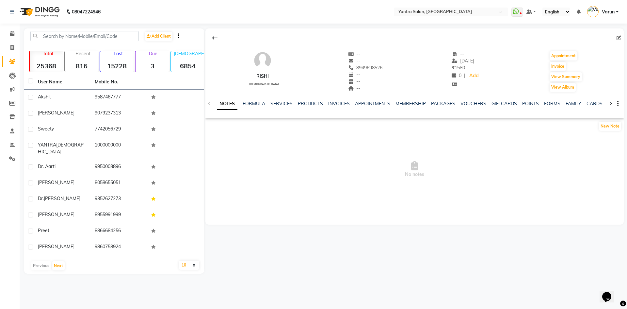
click at [284, 100] on div "NOTES FORMULA SERVICES PRODUCTS INVOICES APPOINTMENTS MEMBERSHIP PACKAGES VOUCH…" at bounding box center [414, 103] width 418 height 23
click at [286, 104] on link "SERVICES" at bounding box center [281, 104] width 22 height 6
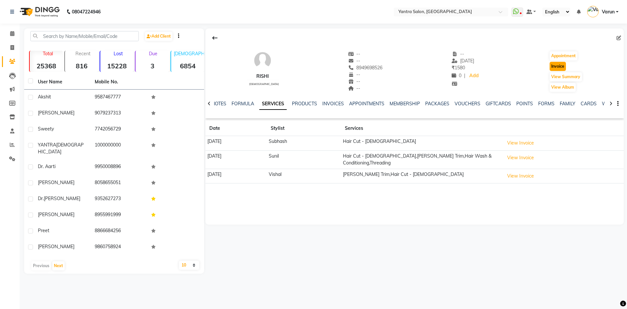
click at [563, 65] on button "Invoice" at bounding box center [558, 66] width 16 height 9
select select "service"
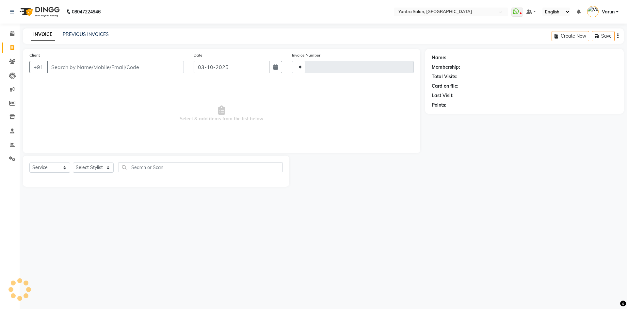
type input "2863"
select select "6253"
type input "8949698526"
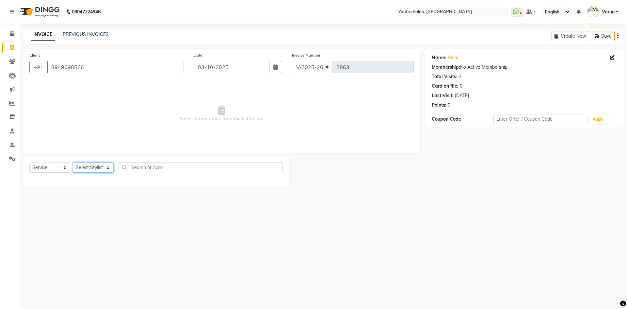
click at [97, 167] on select "Select Stylist admin [PERSON_NAME] Dhani Haseen [PERSON_NAME] Manager [PERSON_N…" at bounding box center [93, 167] width 41 height 10
select select "90729"
click at [73, 162] on select "Select Stylist admin [PERSON_NAME] Dhani Haseen [PERSON_NAME] Manager [PERSON_N…" at bounding box center [93, 167] width 41 height 10
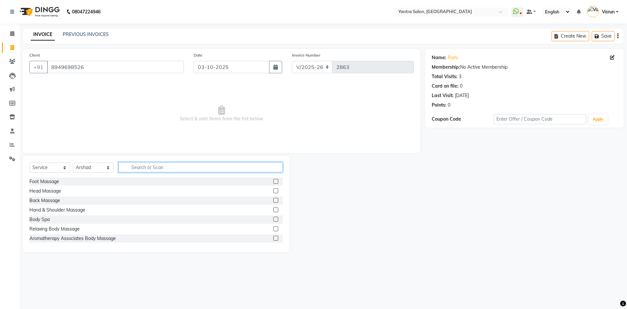
click at [150, 171] on input "text" at bounding box center [201, 167] width 164 height 10
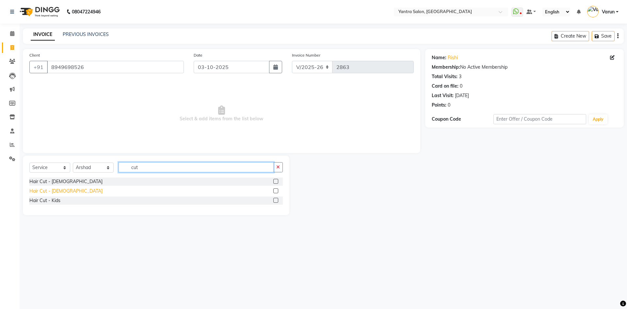
type input "cut"
click at [56, 192] on div "Hair Cut - [DEMOGRAPHIC_DATA]" at bounding box center [65, 190] width 73 height 7
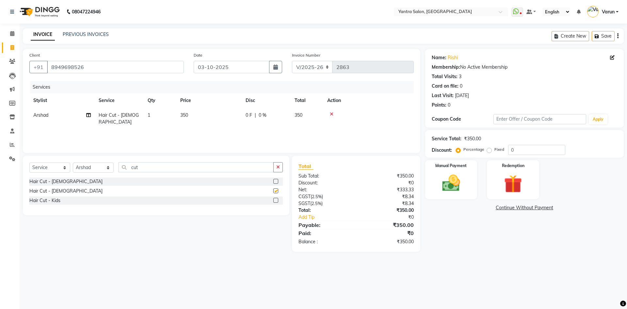
checkbox input "false"
click at [154, 171] on input "cut" at bounding box center [196, 167] width 155 height 10
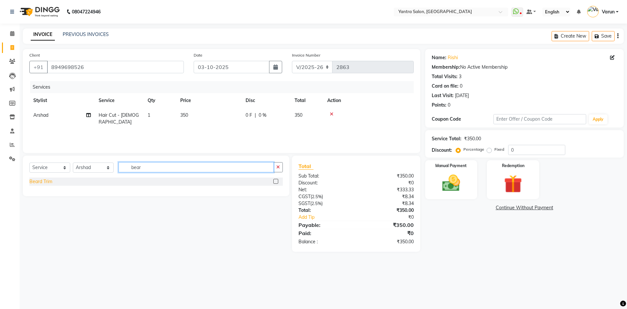
type input "bear"
click at [44, 182] on div "Beard Trim" at bounding box center [40, 181] width 23 height 7
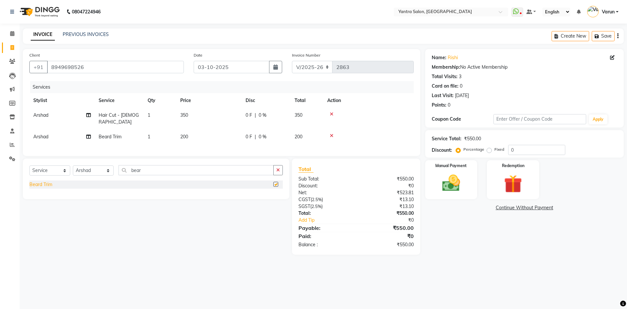
checkbox input "false"
click at [469, 176] on div "Manual Payment" at bounding box center [451, 179] width 54 height 40
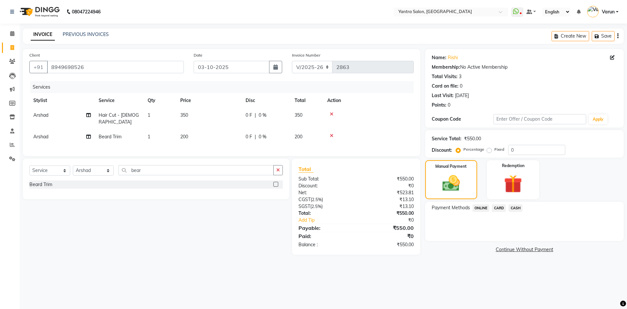
click at [480, 205] on span "ONLINE" at bounding box center [481, 208] width 17 height 8
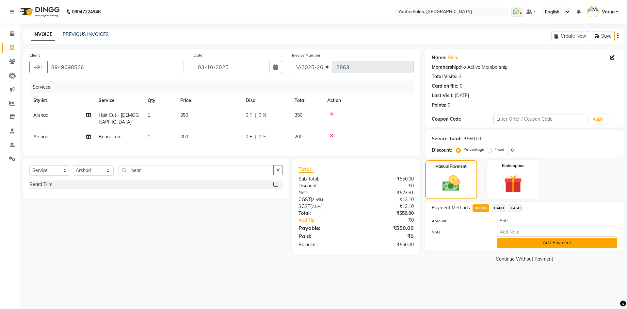
click at [541, 240] on button "Add Payment" at bounding box center [557, 242] width 121 height 10
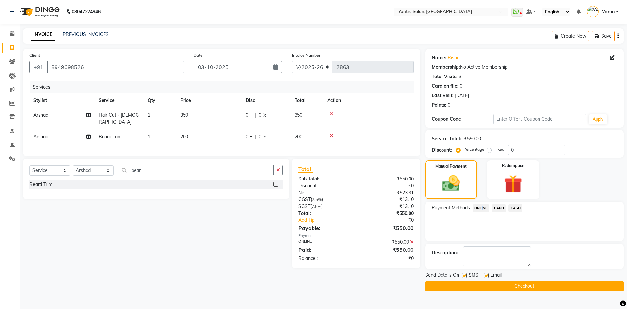
click at [552, 285] on button "Checkout" at bounding box center [524, 286] width 199 height 10
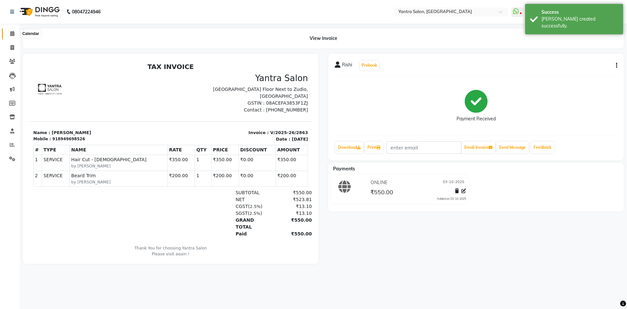
click at [13, 32] on icon at bounding box center [12, 33] width 4 height 5
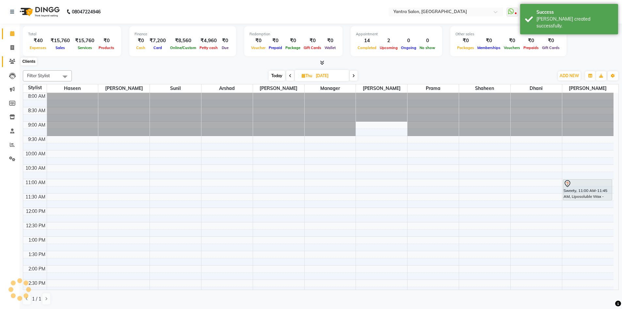
click at [12, 63] on icon at bounding box center [12, 61] width 6 height 5
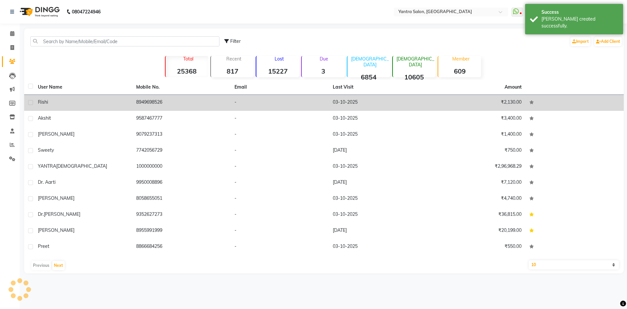
click at [100, 108] on td "Rishi" at bounding box center [83, 103] width 98 height 16
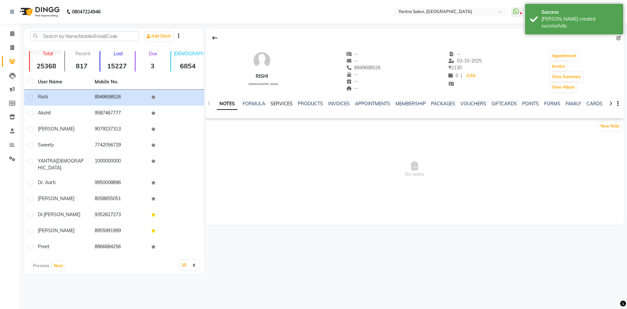
click at [285, 103] on link "SERVICES" at bounding box center [281, 104] width 22 height 6
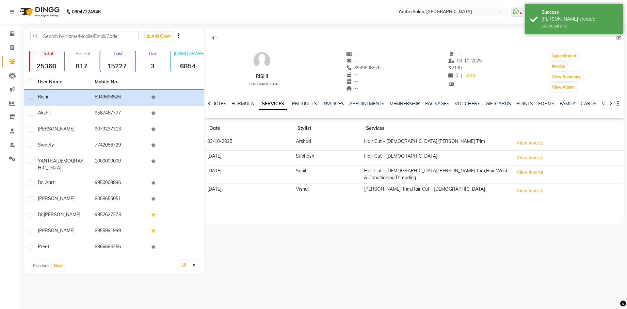
click at [337, 99] on div "NOTES FORMULA SERVICES PRODUCTS INVOICES APPOINTMENTS MEMBERSHIP PACKAGES VOUCH…" at bounding box center [414, 103] width 418 height 23
click at [337, 103] on link "INVOICES" at bounding box center [333, 104] width 22 height 6
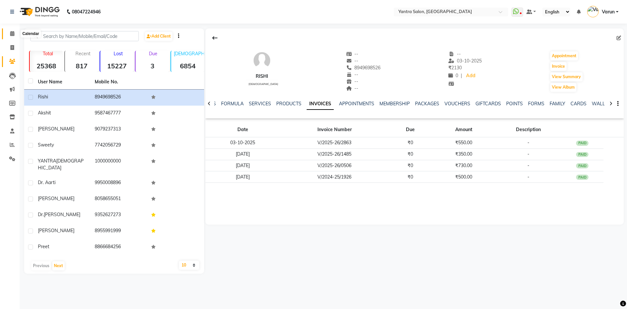
click at [11, 36] on icon at bounding box center [12, 33] width 4 height 5
